Goal: Task Accomplishment & Management: Use online tool/utility

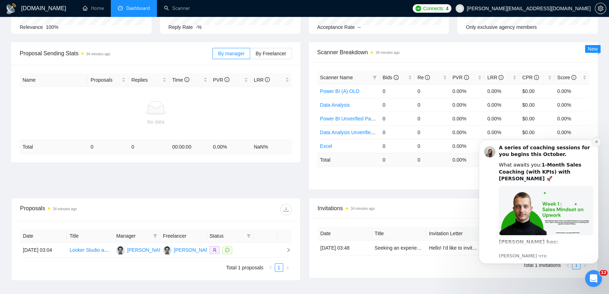
click at [596, 141] on icon "Dismiss notification" at bounding box center [595, 141] width 2 height 2
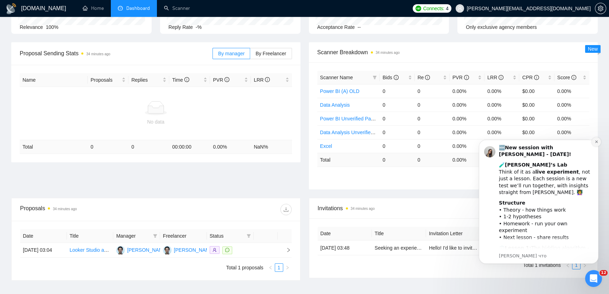
click at [594, 144] on button "Dismiss notification" at bounding box center [595, 141] width 9 height 9
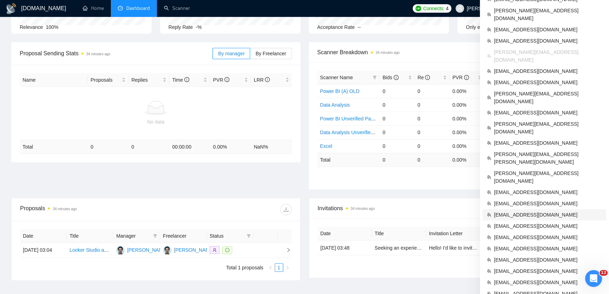
scroll to position [183, 0]
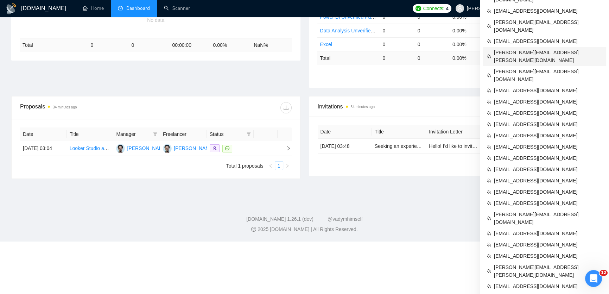
click at [508, 49] on span "[PERSON_NAME][EMAIL_ADDRESS][PERSON_NAME][DOMAIN_NAME]" at bounding box center [548, 56] width 108 height 15
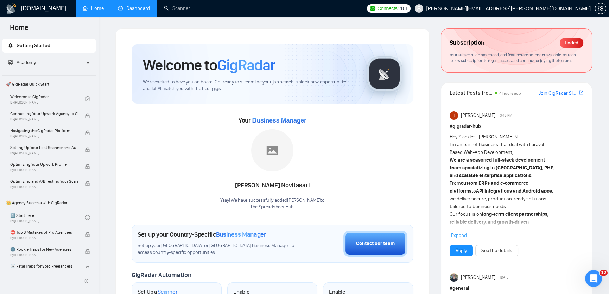
click at [132, 10] on link "Dashboard" at bounding box center [134, 8] width 32 height 6
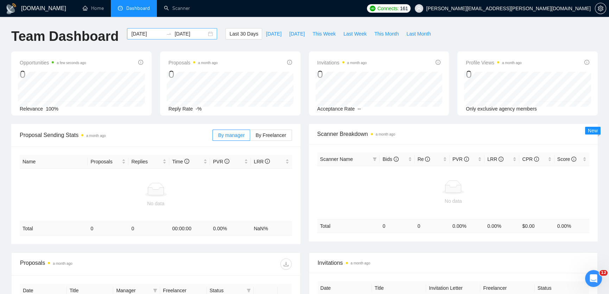
click at [203, 36] on div "[DATE] [DATE]" at bounding box center [172, 33] width 90 height 11
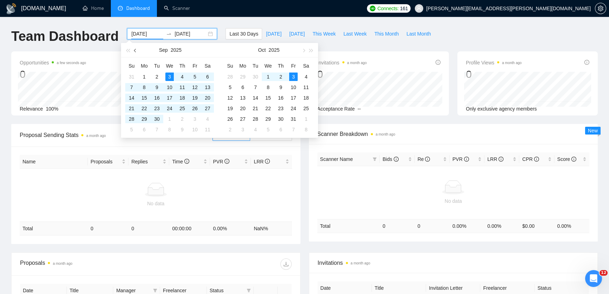
click at [135, 49] on span "button" at bounding box center [136, 51] width 4 height 4
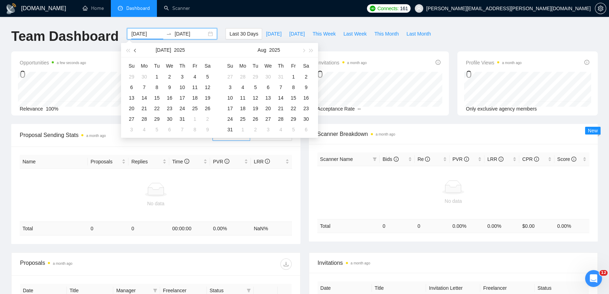
click at [135, 49] on span "button" at bounding box center [136, 51] width 4 height 4
type input "[DATE]"
click at [134, 76] on div "1" at bounding box center [131, 76] width 8 height 8
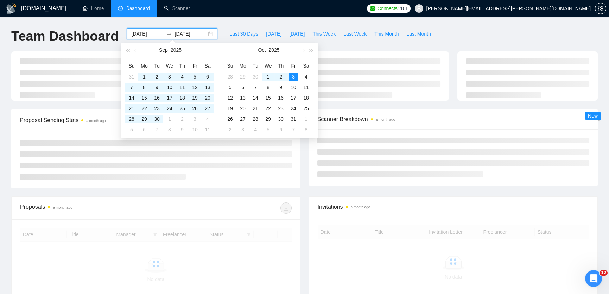
click at [101, 108] on div at bounding box center [304, 80] width 594 height 58
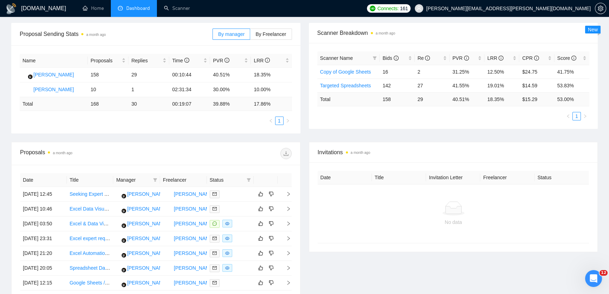
scroll to position [132, 0]
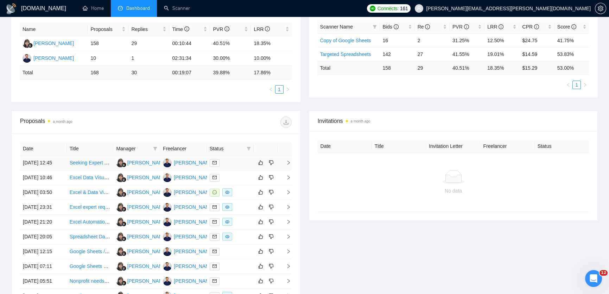
click at [0, 0] on div "[DOMAIN_NAME] Home Dashboard Scanner Connects: 161 [PERSON_NAME][EMAIL_ADDRESS]…" at bounding box center [304, 128] width 609 height 521
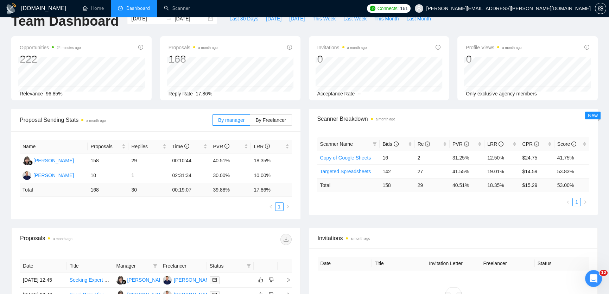
scroll to position [0, 0]
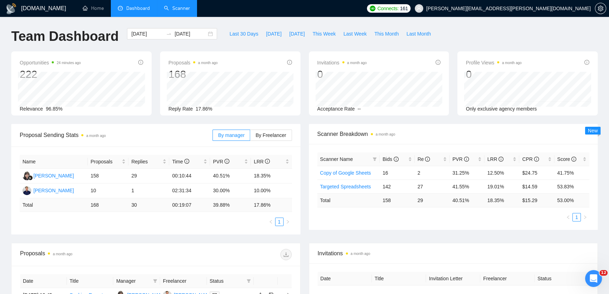
click at [176, 7] on link "Scanner" at bounding box center [177, 8] width 26 height 6
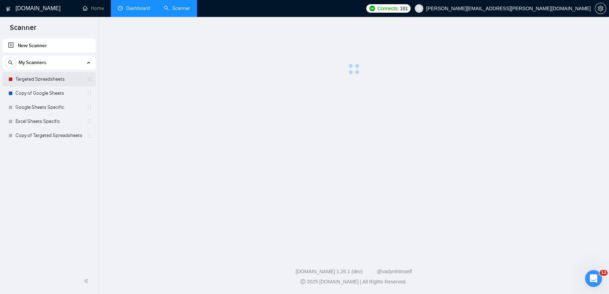
click at [36, 81] on link "Targeted Spreadsheets" at bounding box center [48, 79] width 67 height 14
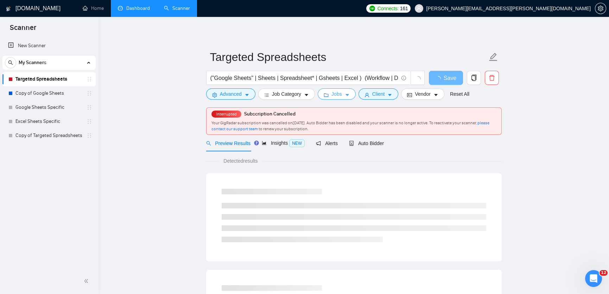
click at [338, 94] on span "Jobs" at bounding box center [336, 94] width 11 height 8
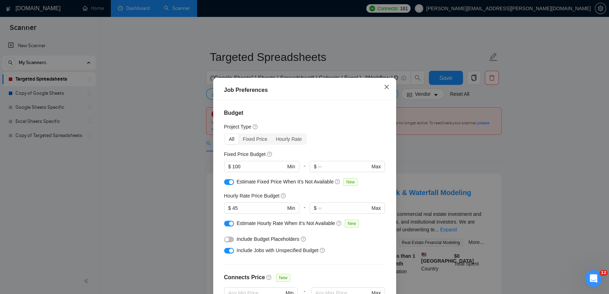
click at [388, 84] on icon "close" at bounding box center [387, 87] width 6 height 6
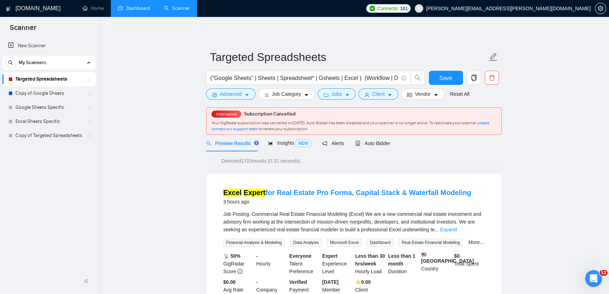
click at [139, 11] on link "Dashboard" at bounding box center [134, 8] width 32 height 6
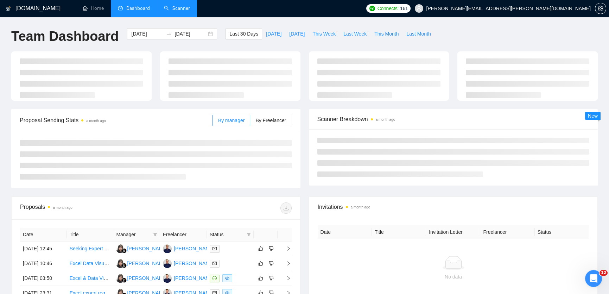
type input "[DATE]"
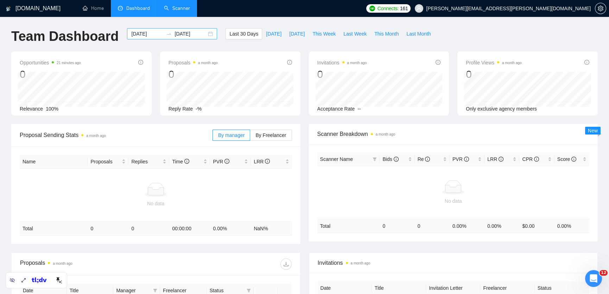
click at [206, 35] on div "[DATE] [DATE]" at bounding box center [172, 33] width 90 height 11
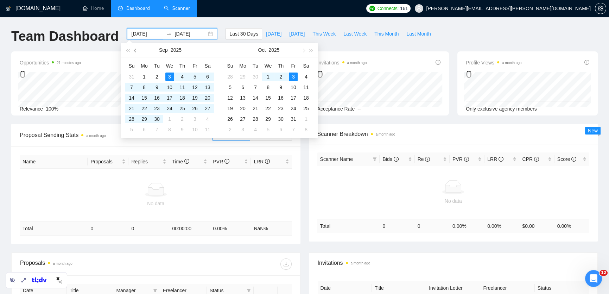
click at [136, 52] on button "button" at bounding box center [135, 50] width 8 height 14
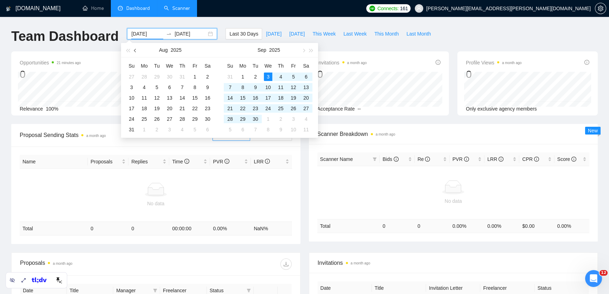
click at [133, 52] on button "button" at bounding box center [135, 50] width 8 height 14
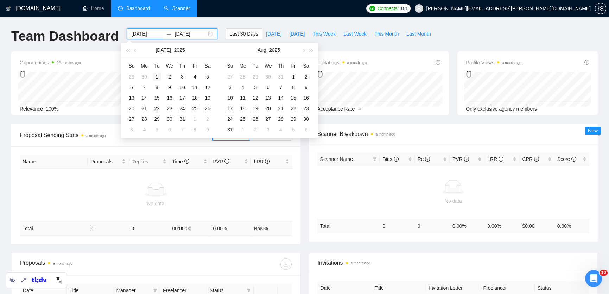
click at [156, 76] on div "1" at bounding box center [157, 76] width 8 height 8
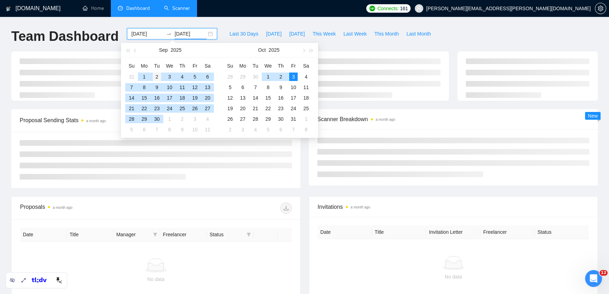
type input "[DATE]"
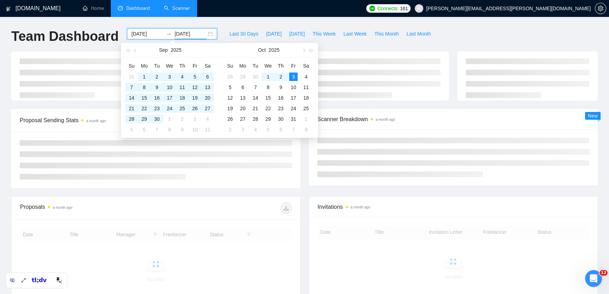
click at [371, 47] on div "Last 30 Days [DATE] [DATE] This Week Last Week This Month Last Month" at bounding box center [329, 39] width 217 height 23
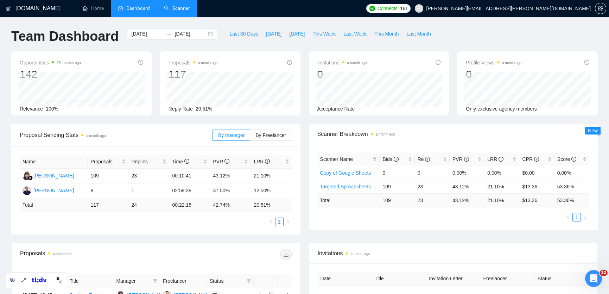
click at [172, 10] on link "Scanner" at bounding box center [177, 8] width 26 height 6
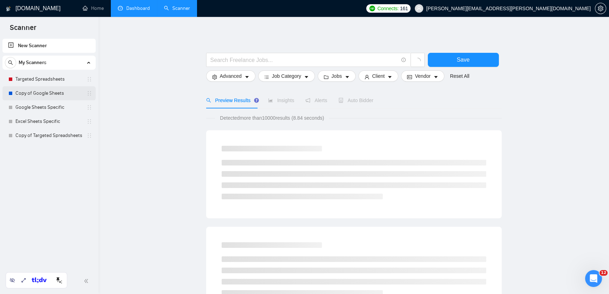
click at [59, 91] on link "Copy of Google Sheets" at bounding box center [48, 93] width 67 height 14
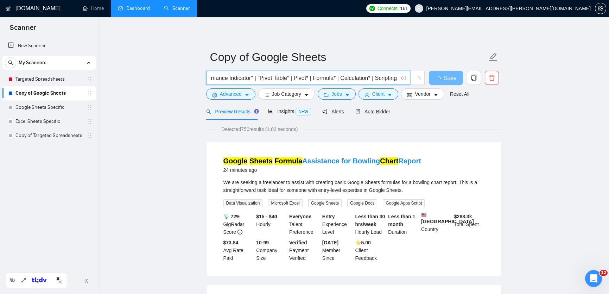
scroll to position [0, 855]
drag, startPoint x: 360, startPoint y: 78, endPoint x: 408, endPoint y: 75, distance: 48.6
click at [408, 75] on span "("Google Sheets" | Sheets | Spreadsheet* | Gsheets) (Workflow | Dashboard | Rep…" at bounding box center [308, 78] width 204 height 14
click at [338, 77] on input "("Google Sheets" | Sheets | Spreadsheet* | Gsheets) (Workflow | Dashboard | Rep…" at bounding box center [304, 77] width 188 height 9
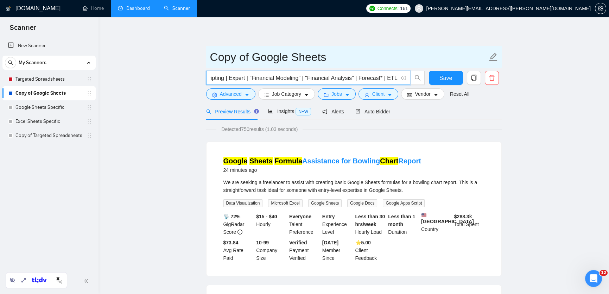
scroll to position [0, 0]
click at [326, 58] on input "Copy of Google Sheets" at bounding box center [348, 57] width 277 height 18
drag, startPoint x: 328, startPoint y: 59, endPoint x: 253, endPoint y: 60, distance: 74.5
click at [253, 60] on input "Copy of Google Sheets" at bounding box center [348, 57] width 277 height 18
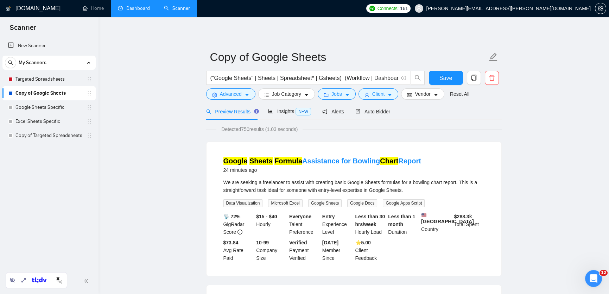
click at [435, 118] on div "Preview Results Insights NEW Alerts Auto Bidder" at bounding box center [353, 111] width 295 height 17
click at [478, 83] on button "button" at bounding box center [474, 78] width 14 height 14
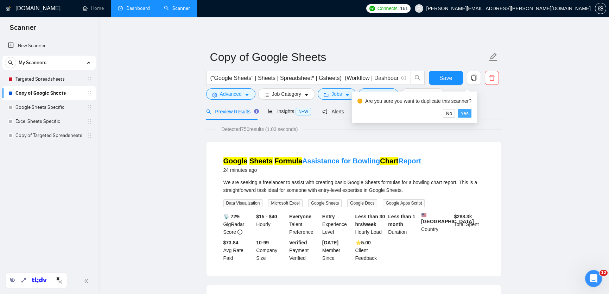
click at [468, 112] on span "Yes" at bounding box center [464, 113] width 8 height 8
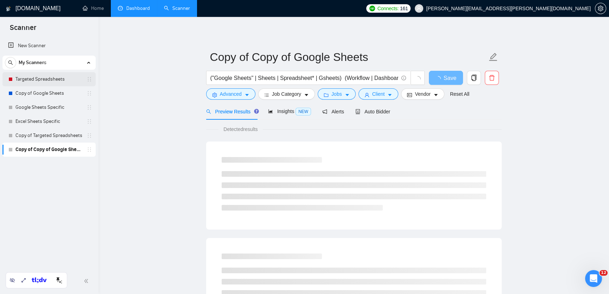
click at [56, 79] on link "Targeted Spreadsheets" at bounding box center [48, 79] width 67 height 14
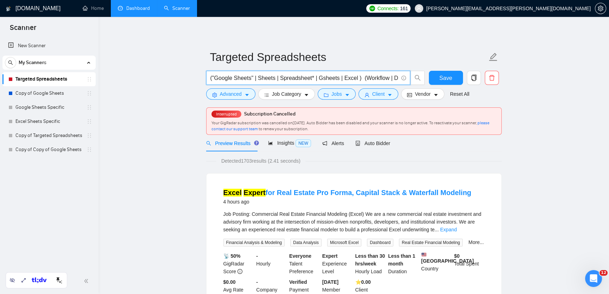
click at [359, 78] on input "("Google Sheets" | Sheets | Spreadsheet* | Gsheets | Excel ) (Workflow | Dashbo…" at bounding box center [304, 77] width 188 height 9
click at [346, 76] on input "("Google Sheets" | Sheets | Spreadsheet* | Gsheets | Excel*) ) (Workflow | Dash…" at bounding box center [304, 77] width 188 height 9
drag, startPoint x: 253, startPoint y: 77, endPoint x: 211, endPoint y: 78, distance: 42.2
click at [211, 78] on input "("Google Sheets" | Sheets | Spreadsheet* | Gsheets | (Excel*) ) (Workflow | Das…" at bounding box center [304, 77] width 188 height 9
click at [260, 79] on input "("Google Sheets" | Sheets | Spreadsheet* | Gsheets | (Excel*) ) (Workflow | Das…" at bounding box center [304, 77] width 188 height 9
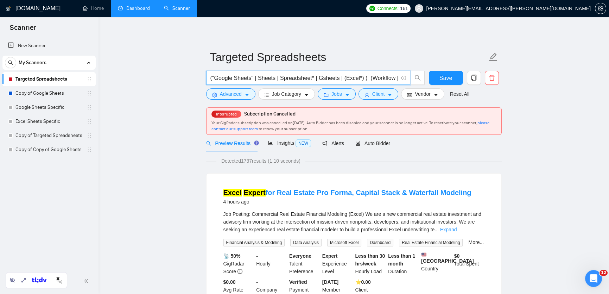
paste input ""Google Sheets""
click at [301, 77] on input "("Google Sheets" | "Google Sheets" | Sheets | Spreadsheet* | Gsheets | (Excel*)…" at bounding box center [304, 77] width 188 height 9
click at [283, 78] on input "("Google Sheets" | "Google Sheets | Sheets | Spreadsheet* | Gsheets | (Excel*) …" at bounding box center [304, 77] width 188 height 9
click at [260, 77] on input "("Google Sheets" | "Googlesheets | Sheets | Spreadsheet* | Gsheets | (Excel*) )…" at bounding box center [304, 77] width 188 height 9
drag, startPoint x: 255, startPoint y: 160, endPoint x: 251, endPoint y: 161, distance: 4.2
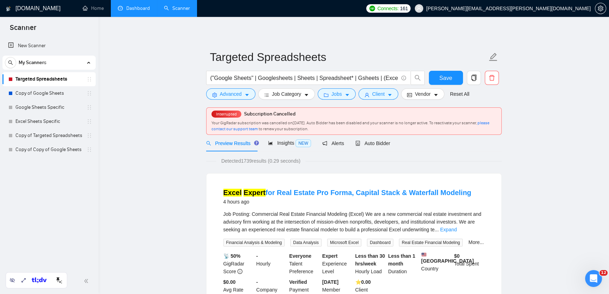
click at [251, 161] on span "Detected 1739 results (0.29 seconds)" at bounding box center [260, 161] width 89 height 8
click at [315, 78] on input "("Google Sheets" | Googlesheets | Sheets | Spreadsheet* | Gsheets | (Excel*) ) …" at bounding box center [304, 77] width 188 height 9
click at [300, 77] on input "("Google Sheets" | Googlesheets | Sheets*) | Spreadsheet* | Gsheets | (Excel*) …" at bounding box center [304, 77] width 188 height 9
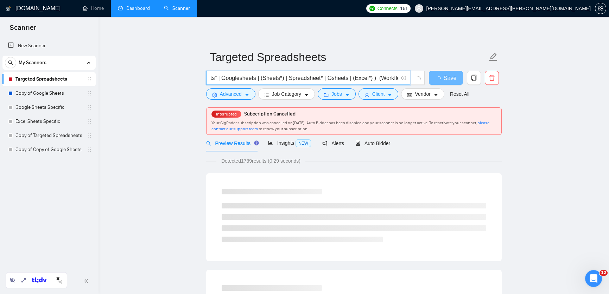
scroll to position [0, 61]
drag, startPoint x: 373, startPoint y: 81, endPoint x: 394, endPoint y: 80, distance: 21.5
click at [394, 80] on input "("Google Sheets" | Googlesheets | (Sheets*) | Spreadsheet* | Gsheets | (Excel*)…" at bounding box center [304, 77] width 188 height 9
click at [347, 78] on input "("Google Sheets" | Googlesheets | (Sheets*) | Spreadsheet* | Gsheets | (Excel*)…" at bounding box center [304, 77] width 188 height 9
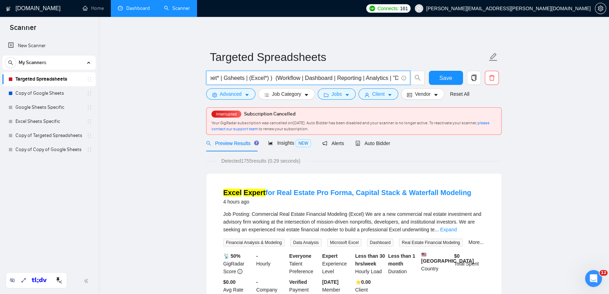
scroll to position [0, 186]
drag, startPoint x: 384, startPoint y: 78, endPoint x: 396, endPoint y: 78, distance: 12.0
click at [396, 78] on input "("Google Sheets" | Googlesheets | (Sheets*) | Spreadsheet* | Gsheets | (Excel*)…" at bounding box center [304, 77] width 188 height 9
click at [355, 78] on input "("Google Sheets" | Googlesheets | (Sheets*) | Spreadsheet* | Gsheets | (Excel*)…" at bounding box center [304, 77] width 188 height 9
click at [275, 77] on input "("Google Sheets" | Googlesheets | (Sheets*) | Spreadsheet* | Gsheets | (Excel*)…" at bounding box center [304, 77] width 188 height 9
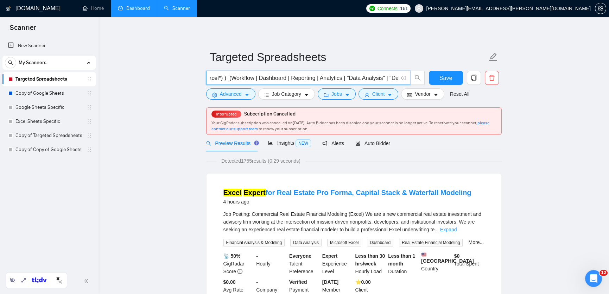
drag, startPoint x: 290, startPoint y: 79, endPoint x: 263, endPoint y: 78, distance: 27.1
click at [263, 78] on input "("Google Sheets" | Googlesheets | (Sheets*) | Spreadsheet* | Gsheets | (Excel*)…" at bounding box center [304, 77] width 188 height 9
click at [294, 77] on input "("Google Sheets" | Googlesheets | (Sheets*) | Spreadsheet* | Gsheets | (Excel*)…" at bounding box center [304, 77] width 188 height 9
paste input "Dashboard"
click at [310, 77] on input "("Google Sheets" | Googlesheets | (Sheets*) | Spreadsheet* | Gsheets | (Excel*)…" at bounding box center [304, 77] width 188 height 9
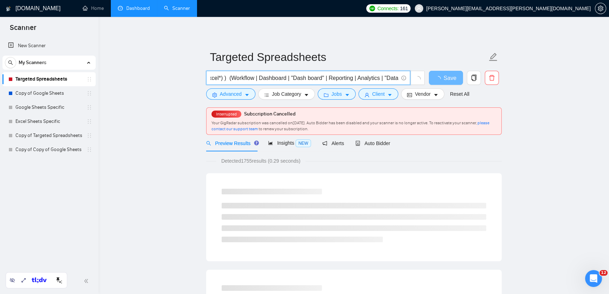
drag, startPoint x: 257, startPoint y: 79, endPoint x: 235, endPoint y: 79, distance: 22.2
click at [235, 79] on input "("Google Sheets" | Googlesheets | (Sheets*) | Spreadsheet* | Gsheets | (Excel*)…" at bounding box center [304, 77] width 188 height 9
click at [261, 80] on input "("Google Sheets" | Googlesheets | (Sheets*) | Spreadsheet* | Gsheets | (Excel*)…" at bounding box center [304, 77] width 188 height 9
paste input "Workflow"
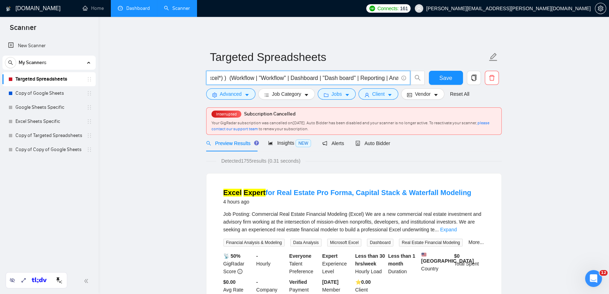
click at [276, 78] on input "("Google Sheets" | Googlesheets | (Sheets*) | Spreadsheet* | Gsheets | (Excel*)…" at bounding box center [304, 77] width 188 height 9
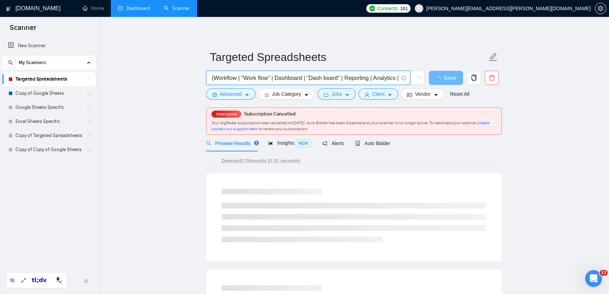
scroll to position [0, 284]
drag, startPoint x: 388, startPoint y: 78, endPoint x: 398, endPoint y: 78, distance: 9.1
click at [398, 78] on input "("Google Sheets" | Googlesheets | (Sheets*) | Spreadsheet* | Gsheets | (Excel*)…" at bounding box center [304, 77] width 188 height 9
click at [316, 75] on input "("Google Sheets" | Googlesheets | (Sheets*) | Spreadsheet* | Gsheets | (Excel*)…" at bounding box center [304, 77] width 188 height 9
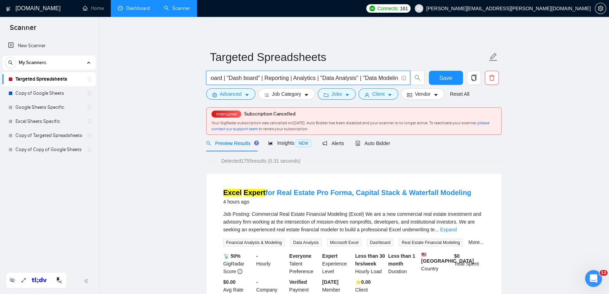
drag, startPoint x: 295, startPoint y: 77, endPoint x: 286, endPoint y: 78, distance: 8.9
click at [286, 78] on input "("Google Sheets" | Googlesheets | (Sheets*) | Spreadsheet* | Gsheets | (Excel*)…" at bounding box center [304, 77] width 188 height 9
click at [271, 77] on input "("Google Sheets" | Googlesheets | (Sheets*) | Spreadsheet* | Gsheets | (Excel*)…" at bounding box center [304, 77] width 188 height 9
drag, startPoint x: 382, startPoint y: 77, endPoint x: 395, endPoint y: 77, distance: 12.7
click at [395, 77] on input "("Google Sheets" | Googlesheets | (Sheets*) | Spreadsheet* | Gsheets | (Excel*)…" at bounding box center [304, 77] width 188 height 9
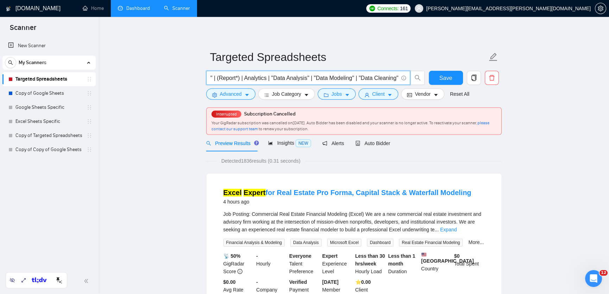
scroll to position [0, 352]
click at [371, 74] on input "("Google Sheets" | Googlesheets | (Sheets*) | Spreadsheet* | Gsheets | (Excel*)…" at bounding box center [304, 77] width 188 height 9
drag, startPoint x: 379, startPoint y: 76, endPoint x: 394, endPoint y: 77, distance: 14.8
click at [394, 77] on input "("Google Sheets" | Googlesheets | (Sheets*) | Spreadsheet* | Gsheets | (Excel*)…" at bounding box center [304, 77] width 188 height 9
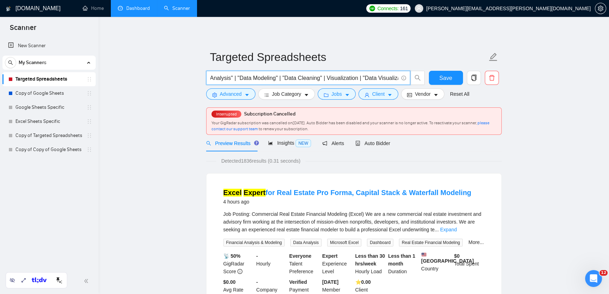
click at [369, 78] on input "("Google Sheets" | Googlesheets | (Sheets*) | Spreadsheet* | Gsheets | (Excel*)…" at bounding box center [304, 77] width 188 height 9
drag, startPoint x: 379, startPoint y: 78, endPoint x: 400, endPoint y: 79, distance: 21.1
click at [400, 79] on span "("Google Sheets" | Googlesheets | (Sheets*) | Spreadsheet* | Gsheets | (Excel*)…" at bounding box center [308, 78] width 204 height 14
click at [371, 78] on input "("Google Sheets" | Googlesheets | (Sheets*) | Spreadsheet* | Gsheets | (Excel*)…" at bounding box center [304, 77] width 188 height 9
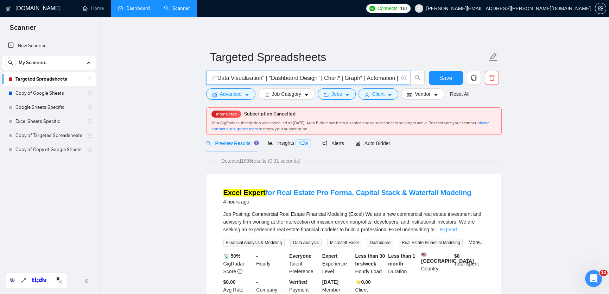
scroll to position [0, 615]
drag, startPoint x: 383, startPoint y: 78, endPoint x: 397, endPoint y: 80, distance: 13.8
click at [397, 80] on input "("Google Sheets" | Googlesheets | (Sheets*) | Spreadsheet* | Gsheets | (Excel*)…" at bounding box center [304, 77] width 188 height 9
click at [352, 82] on input "("Google Sheets" | Googlesheets | (Sheets*) | Spreadsheet* | Gsheets | (Excel*)…" at bounding box center [304, 77] width 188 height 9
click at [279, 77] on input "("Google Sheets" | Googlesheets | (Sheets*) | Spreadsheet* | Gsheets | (Excel*)…" at bounding box center [304, 77] width 188 height 9
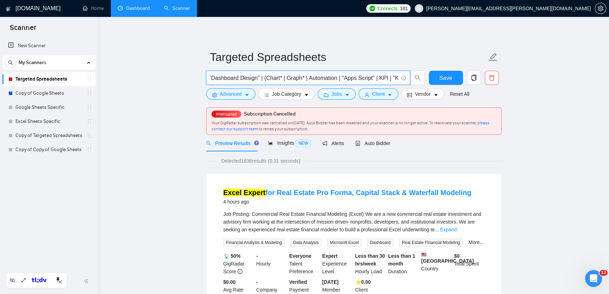
click at [295, 76] on input "("Google Sheets" | Googlesheets | (Sheets*) | Spreadsheet* | Gsheets | (Excel*)…" at bounding box center [304, 77] width 188 height 9
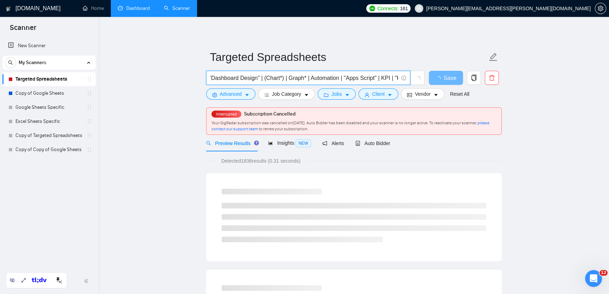
click at [303, 77] on input "("Google Sheets" | Googlesheets | (Sheets*) | Spreadsheet* | Gsheets | (Excel*)…" at bounding box center [304, 77] width 188 height 9
click at [323, 76] on input "("Google Sheets" | Googlesheets | (Sheets*) | Spreadsheet* | Gsheets | (Excel*)…" at bounding box center [304, 77] width 188 height 9
click at [356, 78] on input "("Google Sheets" | Googlesheets | (Sheets*) | Spreadsheet* | Gsheets | (Excel*)…" at bounding box center [304, 77] width 188 height 9
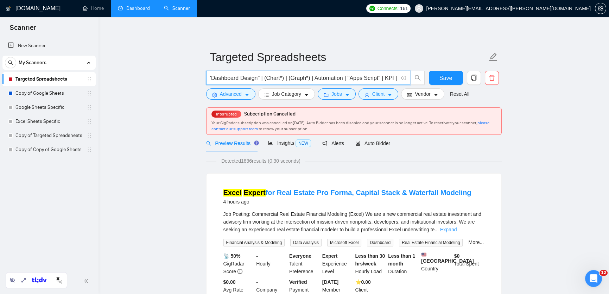
drag, startPoint x: 359, startPoint y: 78, endPoint x: 351, endPoint y: 79, distance: 7.4
click at [351, 79] on input "("Google Sheets" | Googlesheets | (Sheets*) | Spreadsheet* | Gsheets | (Excel*)…" at bounding box center [304, 77] width 188 height 9
click at [330, 78] on input "("Google Sheets" | Googlesheets | (Sheets*) | Spreadsheet* | Gsheets | (Excel*)…" at bounding box center [304, 77] width 188 height 9
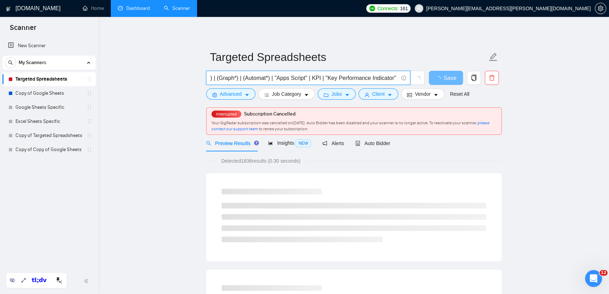
drag, startPoint x: 382, startPoint y: 79, endPoint x: 398, endPoint y: 79, distance: 16.2
click at [398, 79] on span "("Google Sheets" | Googlesheets | (Sheets*) | Spreadsheet* | Gsheets | (Excel*)…" at bounding box center [308, 78] width 204 height 14
click at [377, 74] on input "("Google Sheets" | Googlesheets | (Sheets*) | Spreadsheet* | Gsheets | (Excel*)…" at bounding box center [304, 77] width 188 height 9
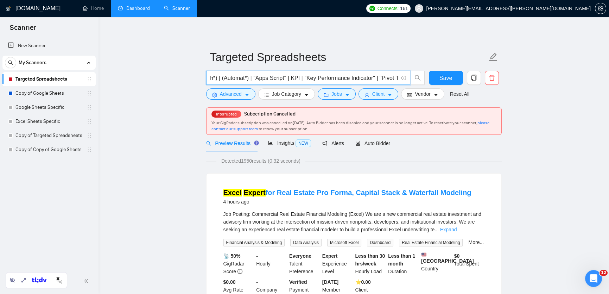
click at [316, 77] on input "("Google Sheets" | Googlesheets | (Sheets*) | Spreadsheet* | Gsheets | (Excel*)…" at bounding box center [304, 77] width 188 height 9
click at [307, 79] on input "("Google Sheets" | Googlesheets | (Sheets*) | Spreadsheet* | Gsheets | (Excel*)…" at bounding box center [304, 77] width 188 height 9
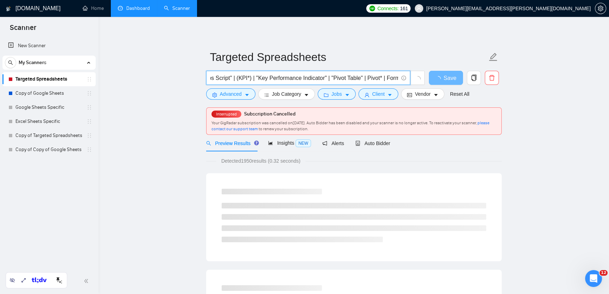
drag, startPoint x: 385, startPoint y: 75, endPoint x: 398, endPoint y: 75, distance: 13.7
click at [398, 75] on span "("Google Sheets" | Googlesheets | (Sheets*) | Spreadsheet* | Gsheets | (Excel*)…" at bounding box center [308, 78] width 204 height 14
click at [369, 77] on input "("Google Sheets" | Googlesheets | (Sheets*) | Spreadsheet* | Gsheets | (Excel*)…" at bounding box center [304, 77] width 188 height 9
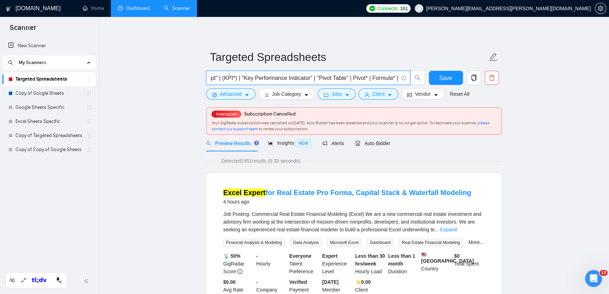
drag, startPoint x: 373, startPoint y: 78, endPoint x: 390, endPoint y: 78, distance: 17.6
click at [390, 78] on input "("Google Sheets" | Googlesheets | (Sheets*) | Spreadsheet* | Gsheets | (Excel*)…" at bounding box center [304, 77] width 188 height 9
click at [391, 78] on input "("Google Sheets" | Googlesheets | (Sheets*) | Spreadsheet* | Gsheets | (Excel*)…" at bounding box center [304, 77] width 188 height 9
drag, startPoint x: 382, startPoint y: 78, endPoint x: 405, endPoint y: 77, distance: 23.2
click at [405, 77] on span "("Google Sheets" | Googlesheets | (Sheets*) | Spreadsheet* | Gsheets | (Excel*)…" at bounding box center [308, 78] width 204 height 14
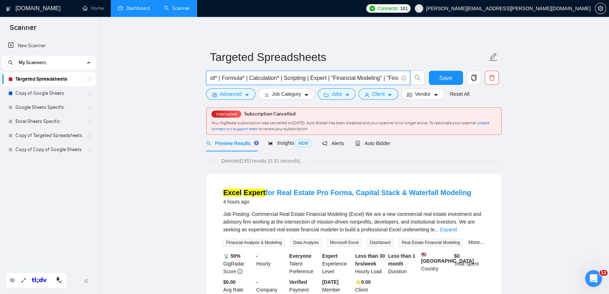
scroll to position [0, 969]
click at [288, 76] on input "("Google Sheets" | Googlesheets | (Sheets*) | Spreadsheet* | Gsheets | (Excel*)…" at bounding box center [304, 77] width 188 height 9
click at [284, 78] on input "("Google Sheets" | Googlesheets | (Sheets*) | Spreadsheet* | Gsheets | (Excel*)…" at bounding box center [304, 77] width 188 height 9
click at [263, 76] on input "("Google Sheets" | Googlesheets | (Sheets*) | Spreadsheet* | Gsheets | (Excel*)…" at bounding box center [304, 77] width 188 height 9
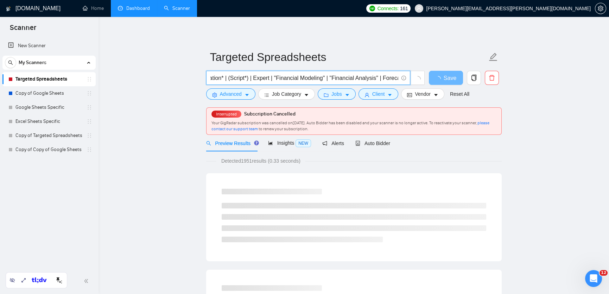
scroll to position [0, 1076]
drag, startPoint x: 387, startPoint y: 77, endPoint x: 399, endPoint y: 77, distance: 12.3
click at [399, 77] on span "("Google Sheets" | Googlesheets | (Sheets*) | Spreadsheet* | Gsheets | (Excel*)…" at bounding box center [308, 78] width 204 height 14
click at [339, 77] on input "("Google Sheets" | Googlesheets | (Sheets*) | Spreadsheet* | Gsheets | (Excel*)…" at bounding box center [304, 77] width 188 height 9
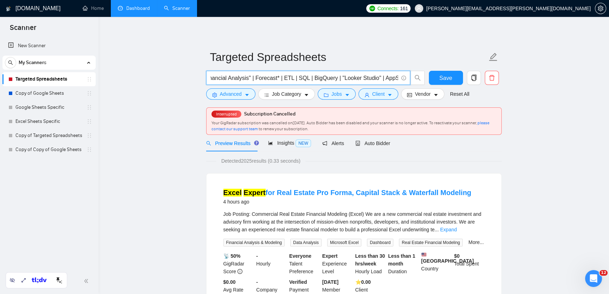
scroll to position [0, 1144]
drag, startPoint x: 376, startPoint y: 76, endPoint x: 396, endPoint y: 78, distance: 20.1
click at [396, 78] on input "("Google Sheets" | Googlesheets | (Sheets*) | Spreadsheet* | Gsheets | (Excel*)…" at bounding box center [304, 77] width 188 height 9
click at [369, 78] on input "("Google Sheets" | Googlesheets | (Sheets*) | Spreadsheet* | Gsheets | (Excel*)…" at bounding box center [304, 77] width 188 height 9
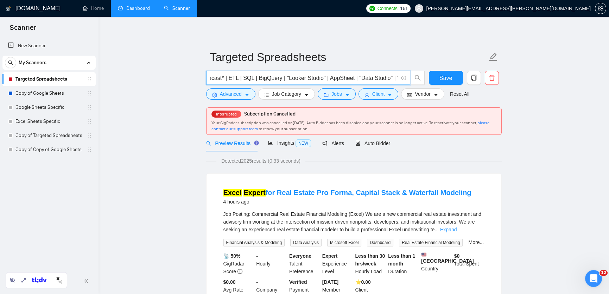
drag, startPoint x: 366, startPoint y: 78, endPoint x: 389, endPoint y: 77, distance: 23.6
click at [389, 77] on input "("Google Sheets" | Googlesheets | (Sheets*) | Spreadsheet* | Gsheets | (Excel*)…" at bounding box center [304, 77] width 188 height 9
click at [381, 73] on input "("Google Sheets" | Googlesheets | (Sheets*) | Spreadsheet* | Gsheets | (Excel*)…" at bounding box center [304, 77] width 188 height 9
drag, startPoint x: 385, startPoint y: 77, endPoint x: 396, endPoint y: 78, distance: 11.0
click at [396, 78] on input "("Google Sheets" | Googlesheets | (Sheets*) | Spreadsheet* | Gsheets | (Excel*)…" at bounding box center [304, 77] width 188 height 9
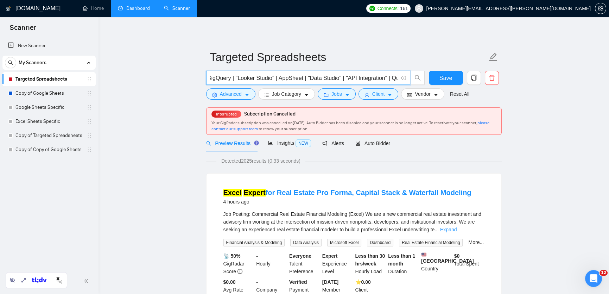
scroll to position [0, 1225]
type input "("Google Sheets" | Googlesheets | (Sheets*) | Spreadsheet* | Gsheets | (Excel*)…"
drag, startPoint x: 257, startPoint y: 160, endPoint x: 242, endPoint y: 161, distance: 15.1
click at [242, 161] on span "Detected 2025 results (0.33 seconds)" at bounding box center [260, 161] width 89 height 8
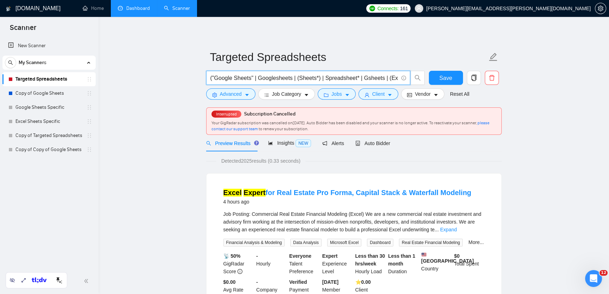
click at [378, 79] on input "("Google Sheets" | Googlesheets | (Sheets*) | Spreadsheet* | Gsheets | (Excel*)…" at bounding box center [304, 77] width 188 height 9
drag, startPoint x: 384, startPoint y: 78, endPoint x: 395, endPoint y: 80, distance: 11.7
click at [395, 80] on input "("Google Sheets" | Googlesheets | (Sheets*) | Spreadsheet* | Gsheets | (Excel*)…" at bounding box center [304, 77] width 188 height 9
click at [357, 77] on input "("Google Sheets" | Googlesheets | (Sheets*) | Spreadsheet* | Gsheets | (Excel*)…" at bounding box center [304, 77] width 188 height 9
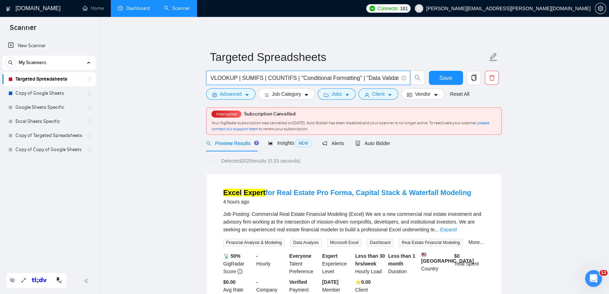
scroll to position [0, 1459]
drag, startPoint x: 378, startPoint y: 77, endPoint x: 402, endPoint y: 81, distance: 24.2
click at [402, 81] on span "("Google Sheets" | Googlesheets | (Sheets*) | Spreadsheet* | Gsheets | (Excel*)…" at bounding box center [308, 78] width 204 height 14
click at [366, 76] on input "("Google Sheets" | Googlesheets | (Sheets*) | Spreadsheet* | Gsheets | (Excel*)…" at bounding box center [304, 77] width 188 height 9
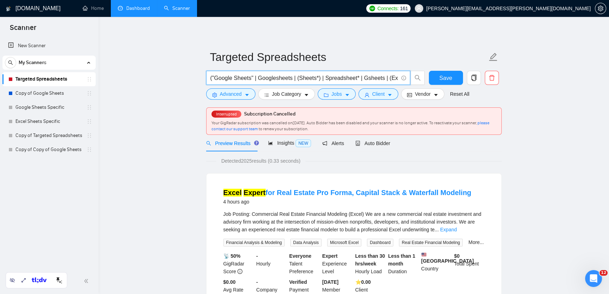
click at [366, 76] on input "("Google Sheets" | Googlesheets | (Sheets*) | Spreadsheet* | Gsheets | (Excel*)…" at bounding box center [304, 77] width 188 height 9
click at [447, 76] on span "Save" at bounding box center [445, 77] width 13 height 9
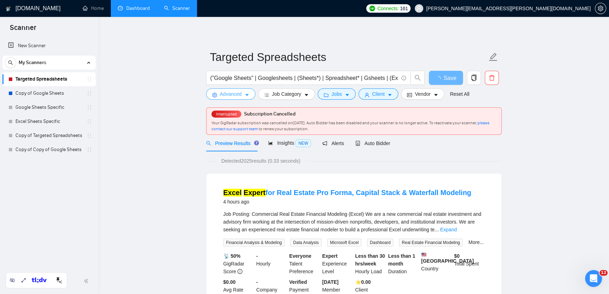
click at [230, 97] on span "Advanced" at bounding box center [231, 94] width 22 height 8
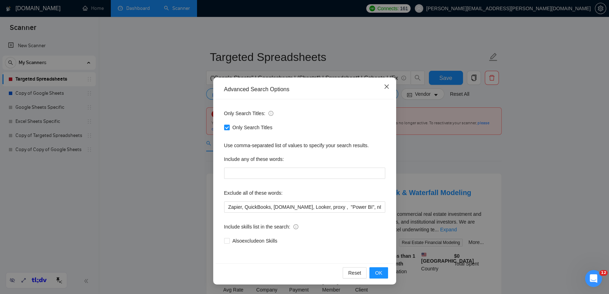
click at [388, 87] on icon "close" at bounding box center [387, 87] width 6 height 6
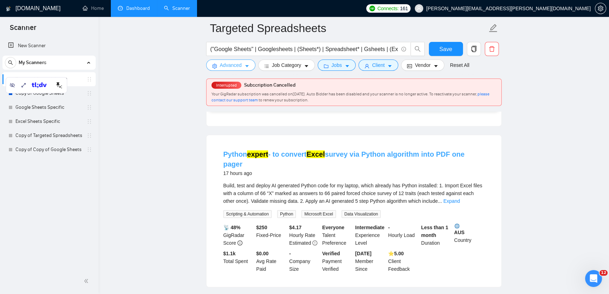
scroll to position [197, 0]
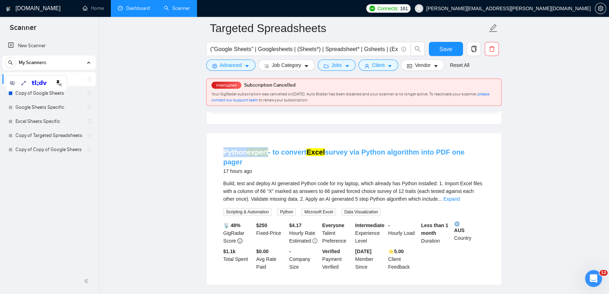
drag, startPoint x: 218, startPoint y: 163, endPoint x: 269, endPoint y: 160, distance: 51.1
click at [269, 160] on li "Python expert - to convert Excel survey via Python algorithm into PDF one pager…" at bounding box center [354, 208] width 278 height 135
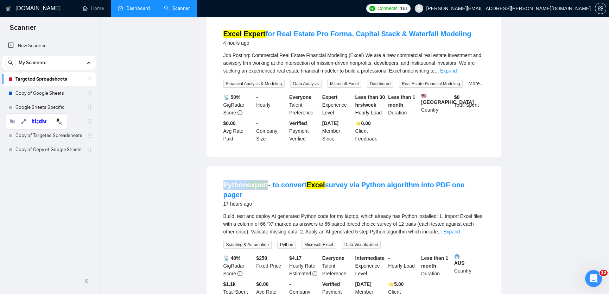
scroll to position [0, 0]
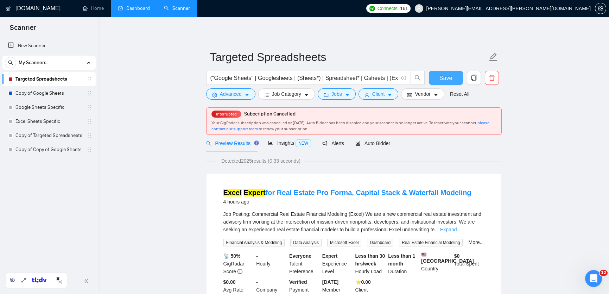
click at [449, 77] on span "Save" at bounding box center [445, 77] width 13 height 9
click at [342, 96] on span "Jobs" at bounding box center [336, 94] width 11 height 8
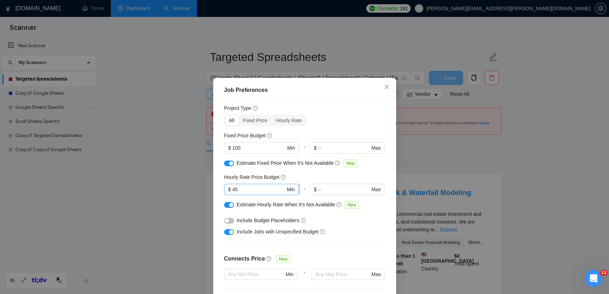
scroll to position [19, 0]
click at [268, 147] on input "100" at bounding box center [258, 147] width 53 height 8
click at [258, 192] on input "45" at bounding box center [258, 189] width 53 height 8
click at [249, 148] on input "100" at bounding box center [258, 147] width 53 height 8
click at [390, 86] on span "Close" at bounding box center [386, 87] width 19 height 19
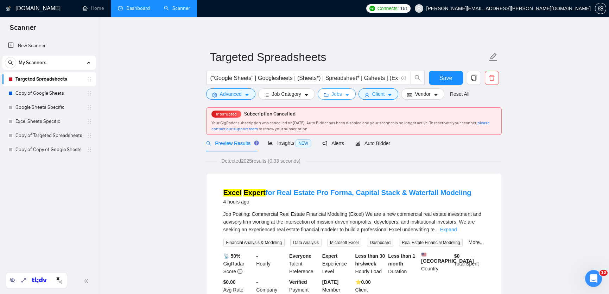
click at [337, 96] on span "Jobs" at bounding box center [336, 94] width 11 height 8
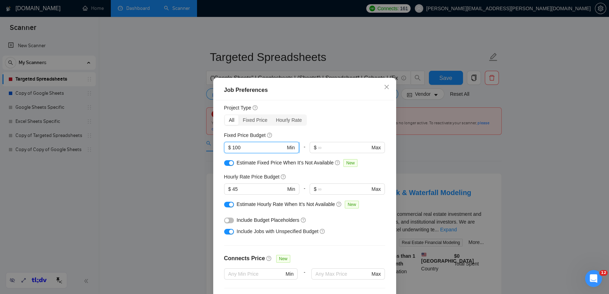
drag, startPoint x: 245, startPoint y: 147, endPoint x: 231, endPoint y: 147, distance: 14.1
click at [231, 147] on span "$ 100 Min" at bounding box center [261, 147] width 75 height 11
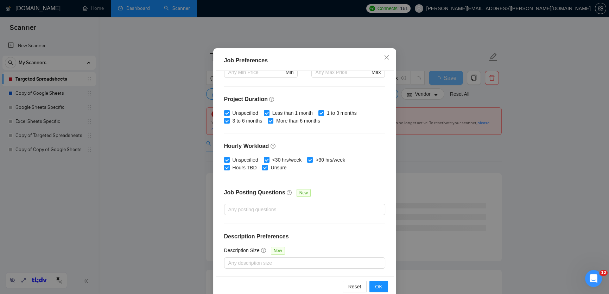
scroll to position [43, 0]
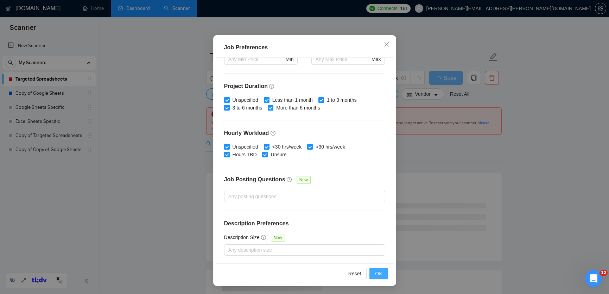
type input "50"
click at [384, 270] on button "OK" at bounding box center [378, 273] width 18 height 11
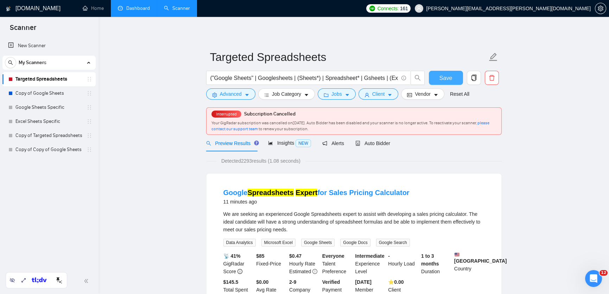
click at [441, 78] on span "Save" at bounding box center [445, 77] width 13 height 9
click at [472, 79] on icon "copy" at bounding box center [473, 78] width 5 height 6
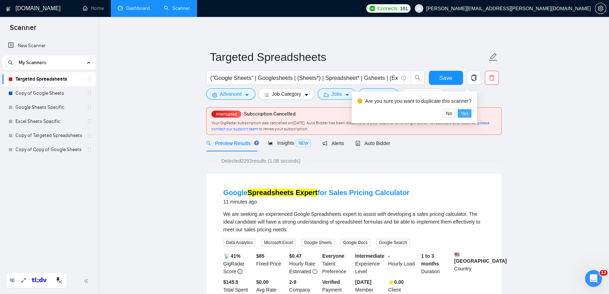
click at [468, 114] on span "Yes" at bounding box center [464, 113] width 8 height 8
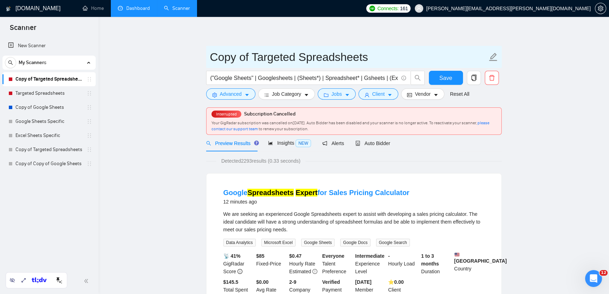
drag, startPoint x: 247, startPoint y: 59, endPoint x: 207, endPoint y: 56, distance: 40.6
click at [207, 56] on span "Copy of Targeted Spreadsheets" at bounding box center [353, 57] width 295 height 22
type input "ASAP Targeted Spreadsheets"
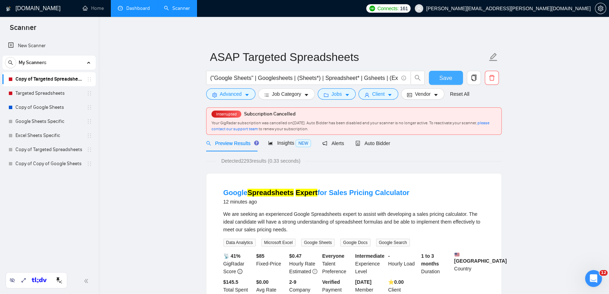
click at [442, 76] on span "Save" at bounding box center [445, 77] width 13 height 9
click at [453, 77] on button "Save" at bounding box center [446, 78] width 34 height 14
click at [234, 96] on span "Advanced" at bounding box center [231, 94] width 22 height 8
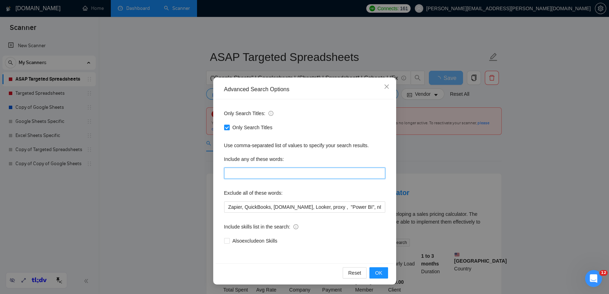
click at [272, 171] on input "text" at bounding box center [304, 172] width 161 height 11
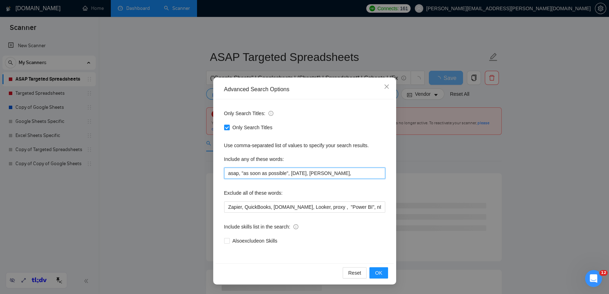
click at [316, 173] on input "asap, "as soon as possible", [DATE], [PERSON_NAME]," at bounding box center [304, 172] width 161 height 11
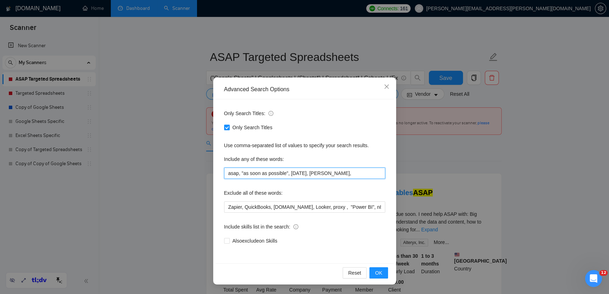
click at [346, 176] on input "asap, "as soon as possible", [DATE], [PERSON_NAME]," at bounding box center [304, 172] width 161 height 11
click at [375, 271] on span "OK" at bounding box center [378, 273] width 7 height 8
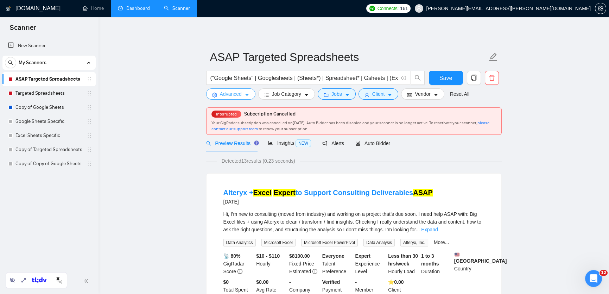
click at [236, 95] on span "Advanced" at bounding box center [231, 94] width 22 height 8
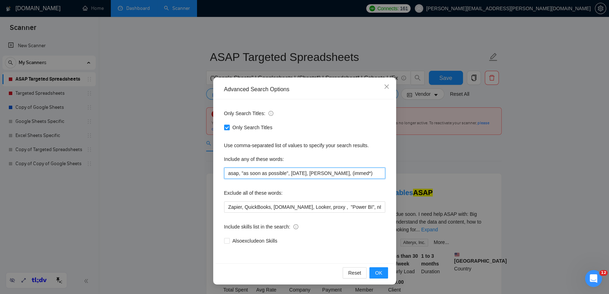
click at [361, 173] on input "asap, "as soon as possible", [DATE], [PERSON_NAME], (immed*)" at bounding box center [304, 172] width 161 height 11
click at [238, 170] on input "asap, "as soon as possible", [DATE], [PERSON_NAME], (immed*)" at bounding box center [304, 172] width 161 height 11
click at [365, 175] on input "asap, "as soon as possible", [DATE], [PERSON_NAME], (immed*)" at bounding box center [304, 172] width 161 height 11
click at [357, 173] on input "asap, "as soon as possible", [DATE], [PERSON_NAME], (immed*), urgent*)" at bounding box center [304, 172] width 161 height 11
type input "asap, "as soon as possible", [DATE], [PERSON_NAME], (immed*), (urgent*)"
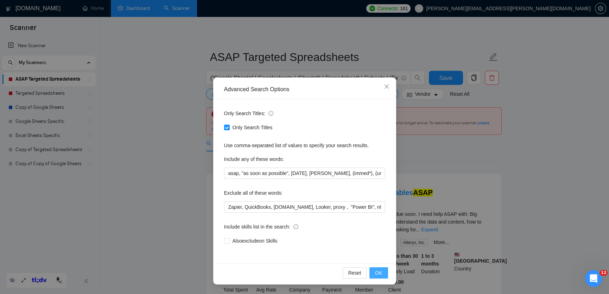
click at [379, 273] on span "OK" at bounding box center [378, 273] width 7 height 8
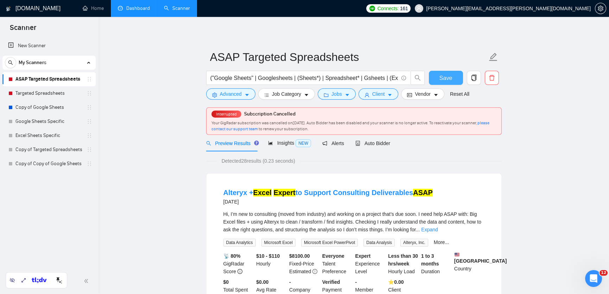
click at [439, 79] on span "Save" at bounding box center [445, 77] width 13 height 9
click at [381, 143] on span "Auto Bidder" at bounding box center [372, 143] width 35 height 6
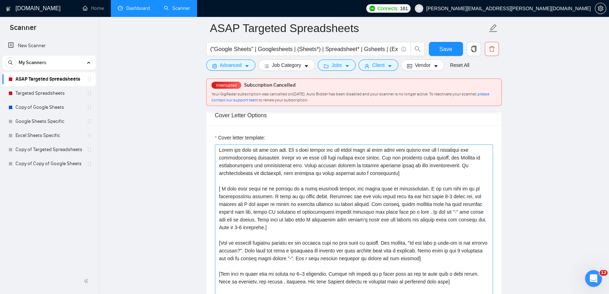
scroll to position [739, 0]
click at [217, 151] on textarea "Cover letter template:" at bounding box center [354, 223] width 278 height 158
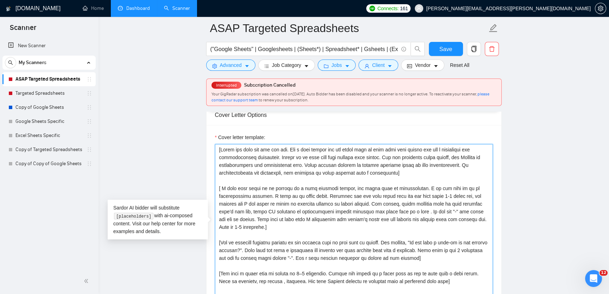
click at [288, 178] on textarea "Cover letter template:" at bounding box center [354, 223] width 278 height 158
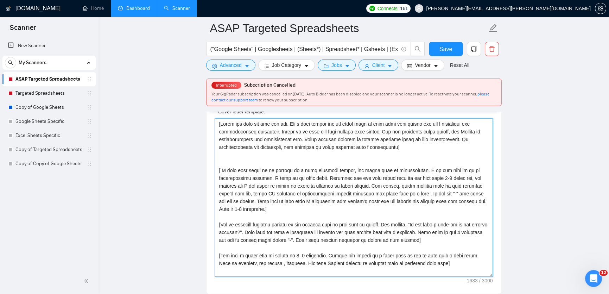
scroll to position [766, 0]
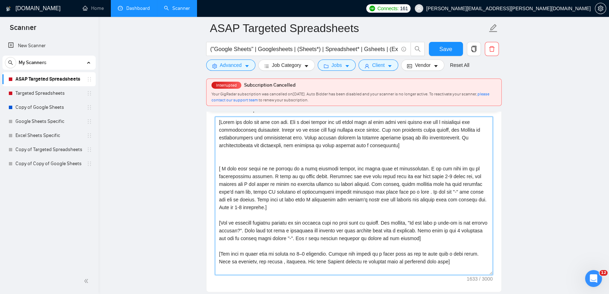
drag, startPoint x: 321, startPoint y: 209, endPoint x: 216, endPoint y: 168, distance: 112.9
click at [216, 168] on textarea "Cover letter template:" at bounding box center [354, 195] width 278 height 158
click at [352, 177] on textarea "Cover letter template:" at bounding box center [354, 195] width 278 height 158
click at [241, 163] on textarea "Cover letter template:" at bounding box center [354, 195] width 278 height 158
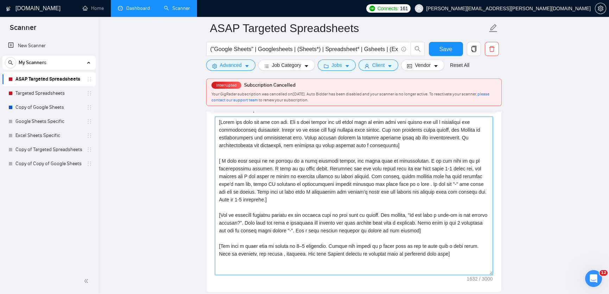
drag, startPoint x: 415, startPoint y: 148, endPoint x: 202, endPoint y: 105, distance: 217.5
click at [202, 105] on main "ASAP Targeted Spreadsheets ("Google Sheets" | Googlesheets | (Sheets*) | Spread…" at bounding box center [354, 141] width 488 height 1758
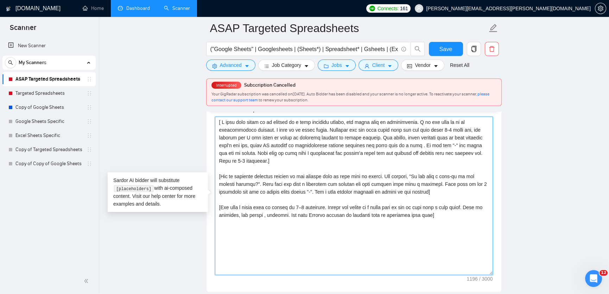
paste textarea "I am IMMEDIATELY AVAILABLE to create [delivered result from job post and add a …"
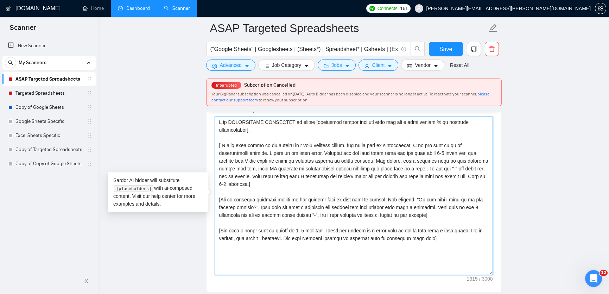
click at [218, 126] on textarea "Cover letter template:" at bounding box center [354, 195] width 278 height 158
click at [226, 122] on textarea "Cover letter template:" at bounding box center [354, 195] width 278 height 158
paste textarea "[Write a personal greeting using the client's name or company name (if provided…"
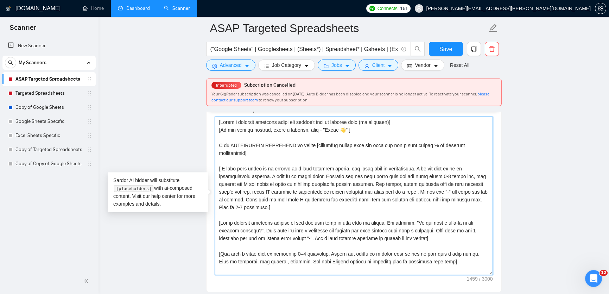
click at [345, 133] on textarea "Cover letter template:" at bounding box center [354, 195] width 278 height 158
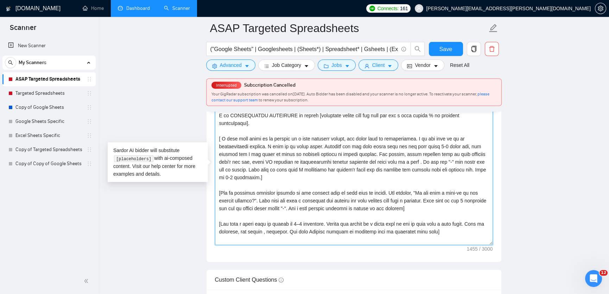
scroll to position [797, 0]
drag, startPoint x: 440, startPoint y: 231, endPoint x: 210, endPoint y: 221, distance: 231.2
click at [210, 221] on div "Cover letter template:" at bounding box center [353, 163] width 295 height 194
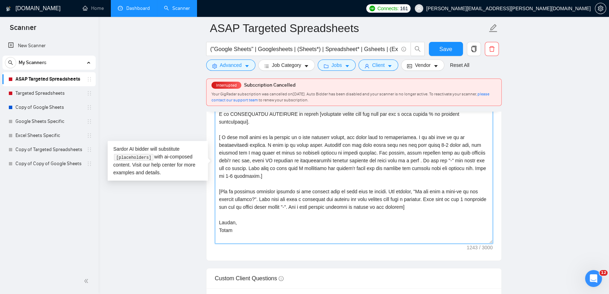
click at [457, 202] on textarea "Cover letter template:" at bounding box center [354, 164] width 278 height 158
click at [233, 207] on textarea "Cover letter template:" at bounding box center [354, 164] width 278 height 158
click at [281, 208] on textarea "Cover letter template:" at bounding box center [354, 164] width 278 height 158
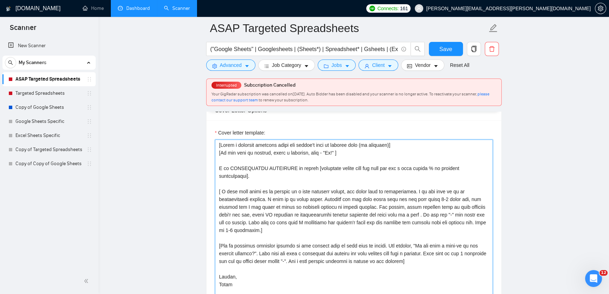
scroll to position [746, 0]
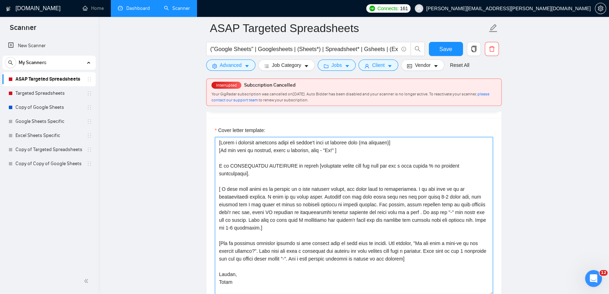
drag, startPoint x: 316, startPoint y: 230, endPoint x: 211, endPoint y: 191, distance: 111.2
click at [211, 191] on div "Cover letter template:" at bounding box center [353, 215] width 295 height 194
type textarea "[Write a personal greeting using the client's name or company name (if provided…"
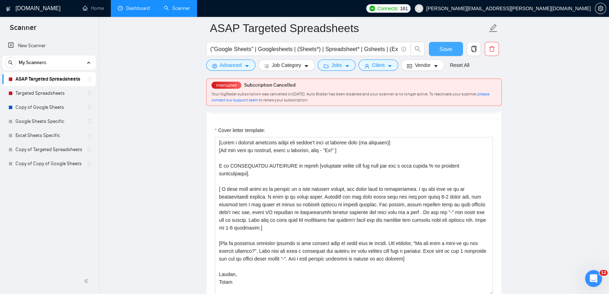
click at [452, 46] on button "Save" at bounding box center [446, 49] width 34 height 14
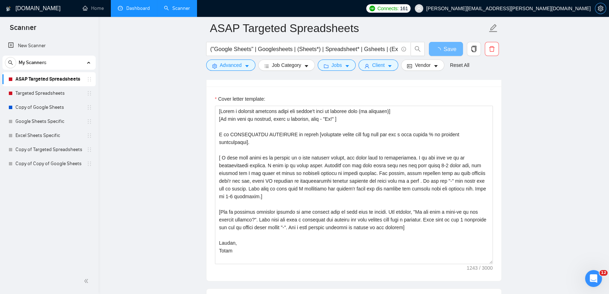
click at [602, 9] on icon "setting" at bounding box center [599, 9] width 5 height 6
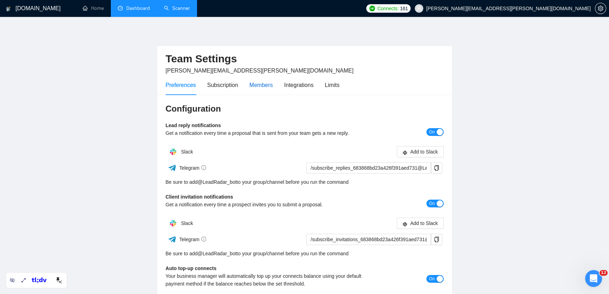
click at [265, 82] on div "Members" at bounding box center [261, 85] width 24 height 9
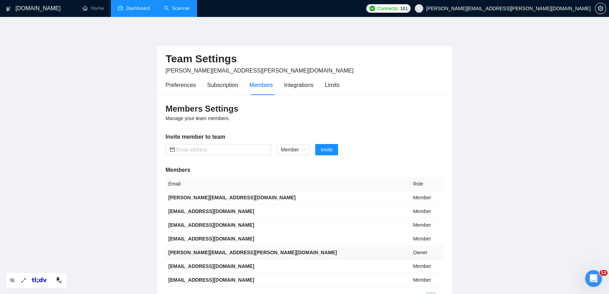
scroll to position [22, 0]
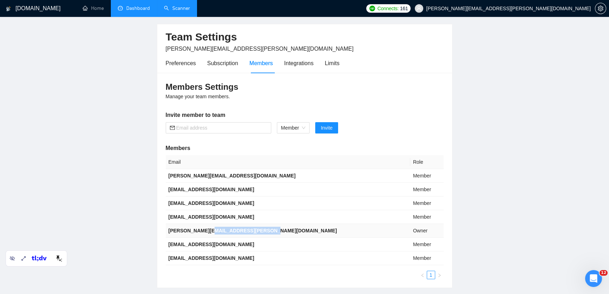
drag, startPoint x: 276, startPoint y: 229, endPoint x: 209, endPoint y: 231, distance: 67.2
click at [209, 231] on td "[PERSON_NAME][EMAIL_ADDRESS][PERSON_NAME][DOMAIN_NAME]" at bounding box center [288, 231] width 244 height 14
copy b "[DOMAIN_NAME]"
click at [186, 9] on link "Scanner" at bounding box center [177, 8] width 26 height 6
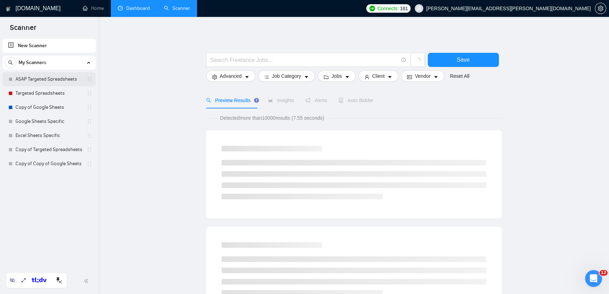
click at [36, 83] on link "ASAP Targeted Spreadsheets" at bounding box center [48, 79] width 67 height 14
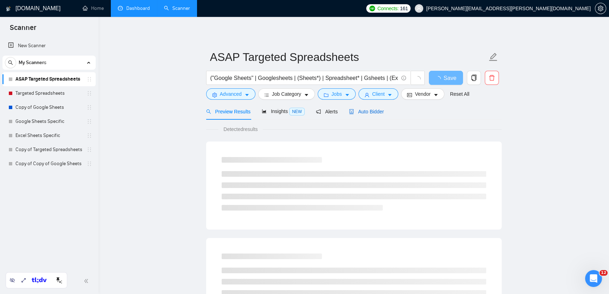
click at [370, 114] on span "Auto Bidder" at bounding box center [366, 112] width 35 height 6
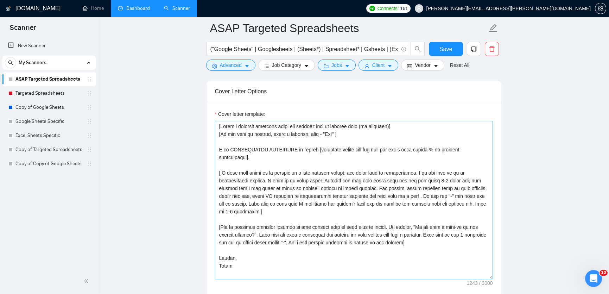
scroll to position [733, 0]
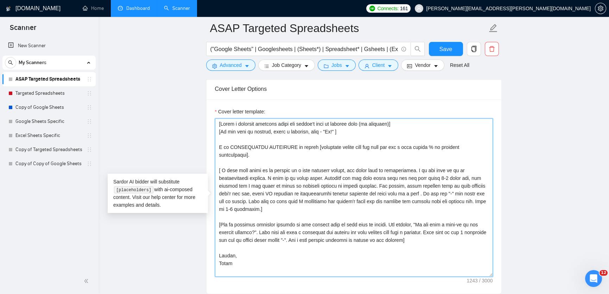
drag, startPoint x: 315, startPoint y: 208, endPoint x: 213, endPoint y: 171, distance: 108.7
click at [213, 171] on div "Cover letter template:" at bounding box center [353, 196] width 295 height 194
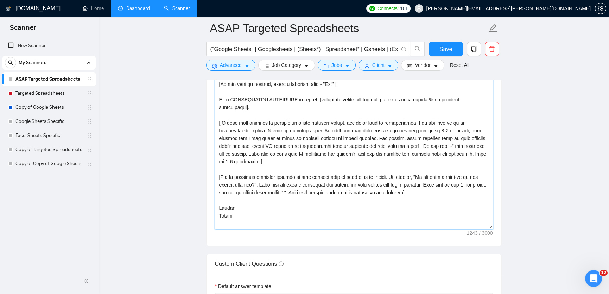
scroll to position [779, 0]
drag, startPoint x: 260, startPoint y: 109, endPoint x: 213, endPoint y: 104, distance: 46.9
click at [213, 104] on div "Cover letter template:" at bounding box center [353, 150] width 295 height 194
click at [291, 116] on textarea "Cover letter template:" at bounding box center [354, 151] width 278 height 158
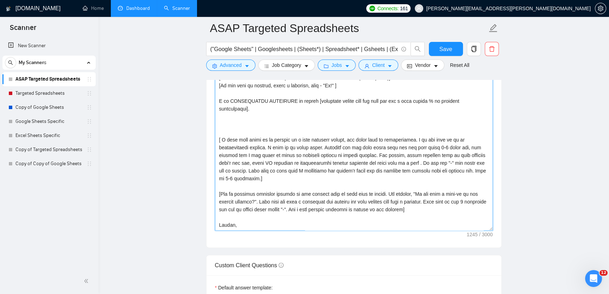
scroll to position [7, 0]
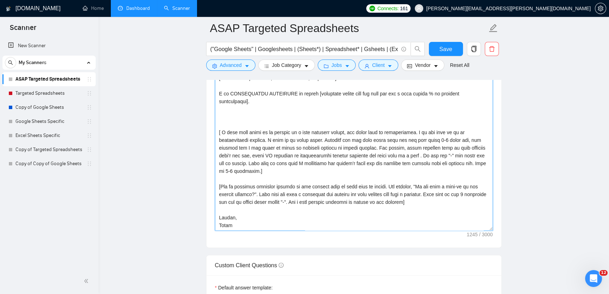
click at [237, 128] on textarea "Cover letter template:" at bounding box center [354, 151] width 278 height 158
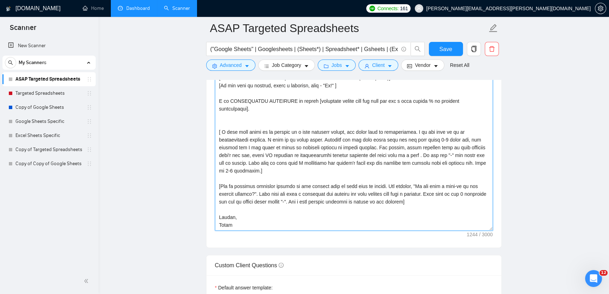
type textarea "[Write a personal greeting using the client's name or company name (if provided…"
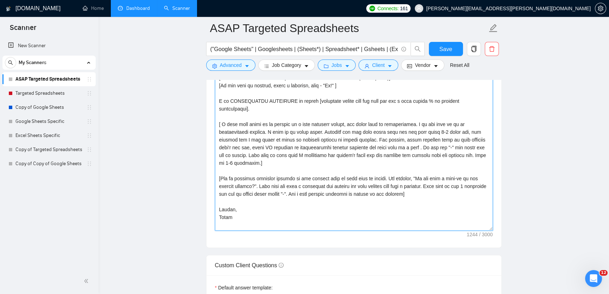
scroll to position [0, 0]
drag, startPoint x: 289, startPoint y: 104, endPoint x: 226, endPoint y: 101, distance: 62.7
click at [226, 101] on textarea "Cover letter template:" at bounding box center [354, 151] width 278 height 158
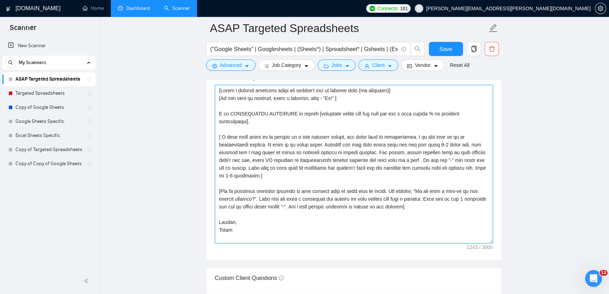
scroll to position [765, 0]
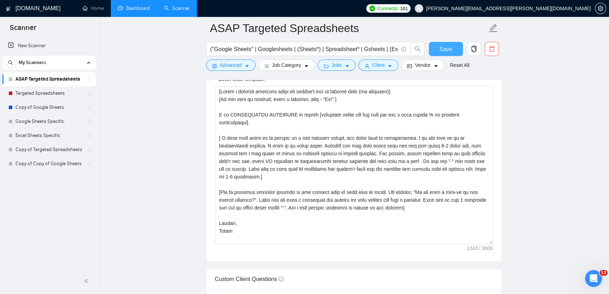
click at [450, 47] on span "Save" at bounding box center [445, 49] width 13 height 9
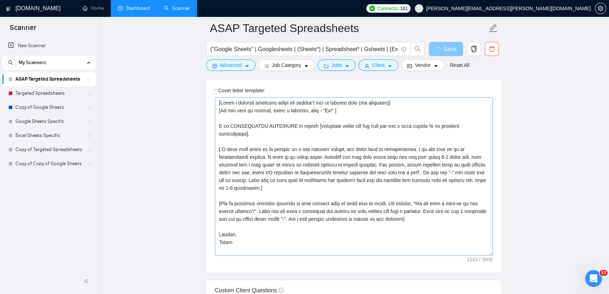
scroll to position [752, 0]
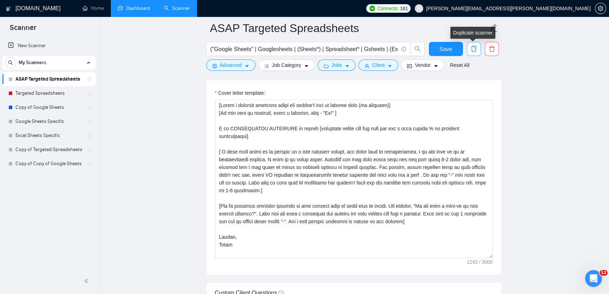
click at [473, 53] on button "button" at bounding box center [474, 49] width 14 height 14
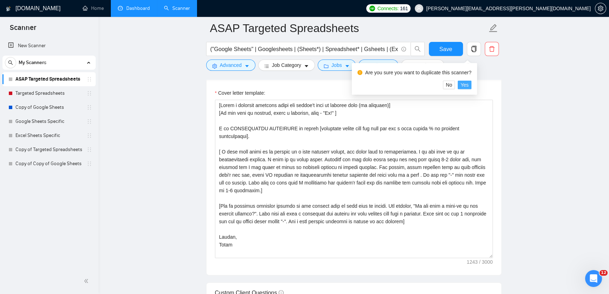
click at [468, 88] on span "Yes" at bounding box center [464, 85] width 8 height 8
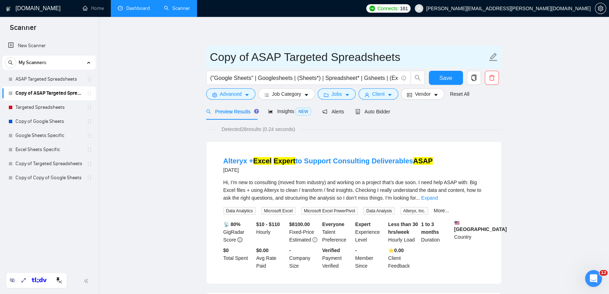
drag, startPoint x: 253, startPoint y: 60, endPoint x: 201, endPoint y: 65, distance: 51.6
drag, startPoint x: 238, startPoint y: 59, endPoint x: 207, endPoint y: 57, distance: 30.7
click at [207, 57] on span "ASAP Targeted Spreadsheets" at bounding box center [353, 57] width 295 height 22
type input "Fast / quick Targeted Spreadsheets"
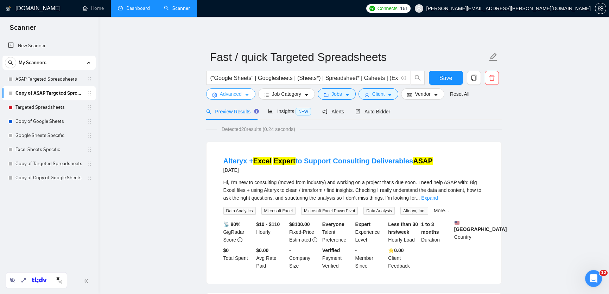
click at [238, 95] on span "Advanced" at bounding box center [231, 94] width 22 height 8
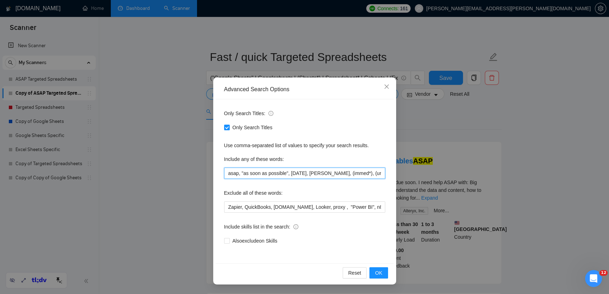
click at [245, 174] on input "asap, "as soon as possible", [DATE], [PERSON_NAME], (immed*), (urgent*)" at bounding box center [304, 172] width 161 height 11
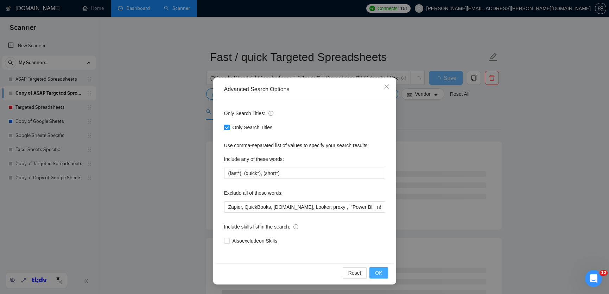
click at [379, 272] on span "OK" at bounding box center [378, 273] width 7 height 8
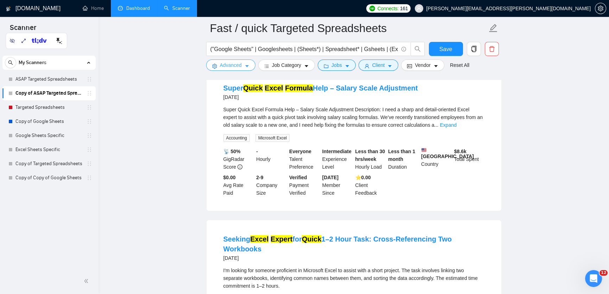
scroll to position [239, 0]
click at [456, 127] on link "Expand" at bounding box center [447, 125] width 17 height 6
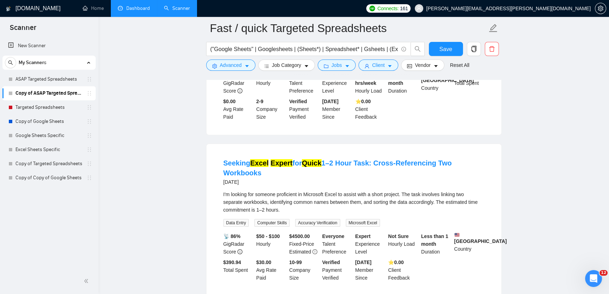
scroll to position [383, 0]
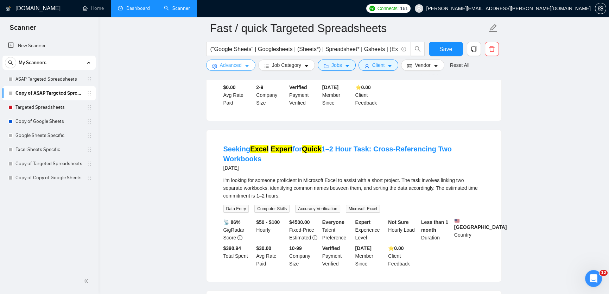
click at [223, 66] on span "Advanced" at bounding box center [231, 65] width 22 height 8
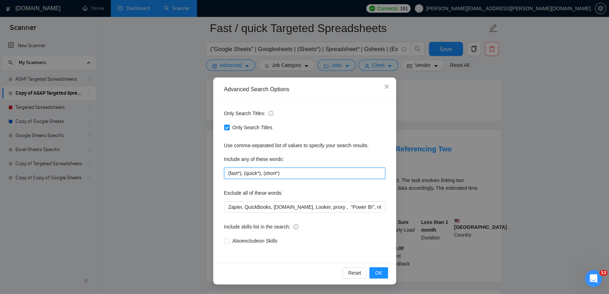
click at [293, 174] on input "(fast*), (quick*), (short*)" at bounding box center [304, 172] width 161 height 11
click at [382, 274] on button "OK" at bounding box center [378, 272] width 18 height 11
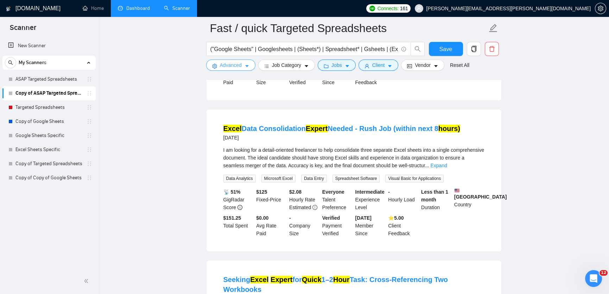
scroll to position [367, 0]
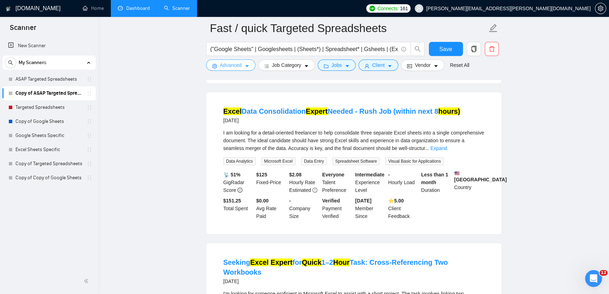
click at [245, 65] on icon "caret-down" at bounding box center [246, 66] width 5 height 5
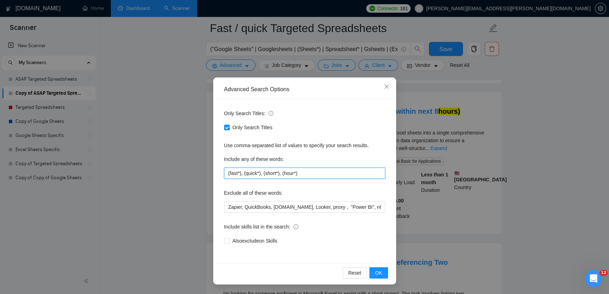
click at [330, 175] on input "(fast*), (quick*), (short*), (hour*)" at bounding box center [304, 172] width 161 height 11
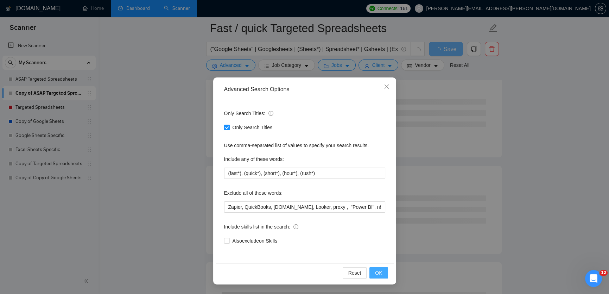
click at [378, 275] on span "OK" at bounding box center [378, 273] width 7 height 8
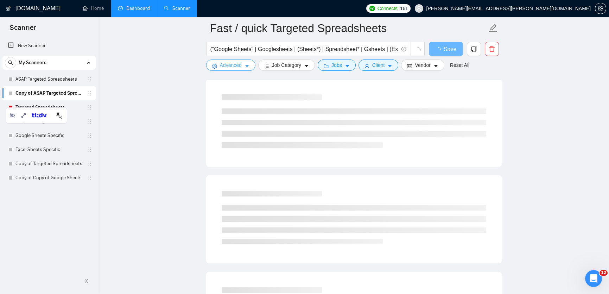
scroll to position [73, 0]
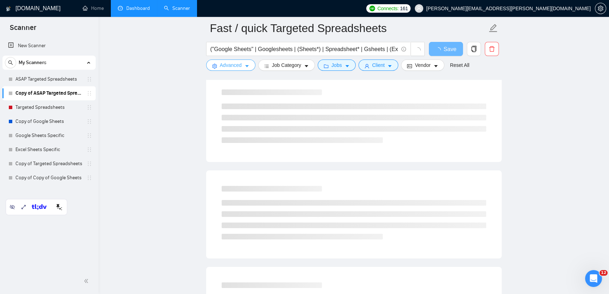
click at [218, 66] on button "Advanced" at bounding box center [230, 64] width 49 height 11
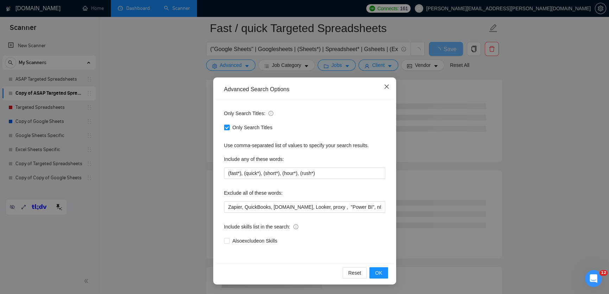
click at [389, 84] on span "Close" at bounding box center [386, 86] width 19 height 19
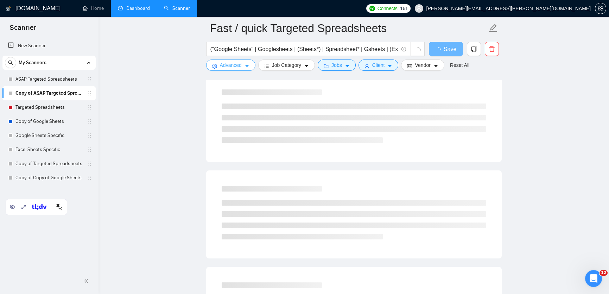
scroll to position [0, 0]
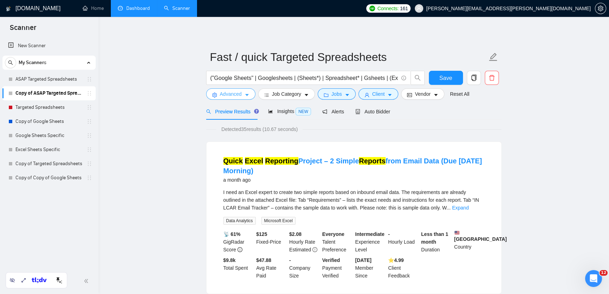
click at [239, 92] on span "Advanced" at bounding box center [231, 94] width 22 height 8
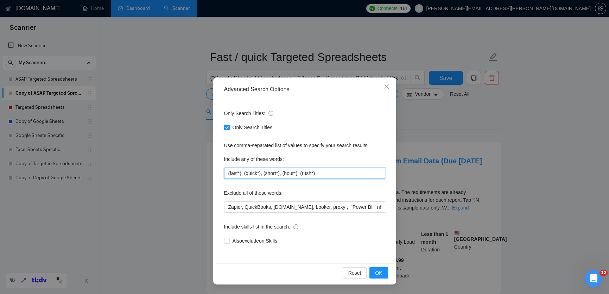
click at [335, 176] on input "(fast*), (quick*), (short*), (hour*), (rush*)" at bounding box center [304, 172] width 161 height 11
click at [379, 272] on span "OK" at bounding box center [378, 273] width 7 height 8
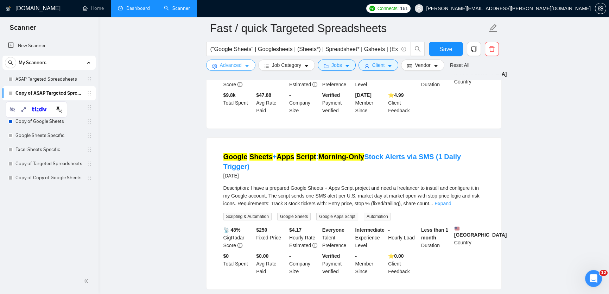
scroll to position [173, 0]
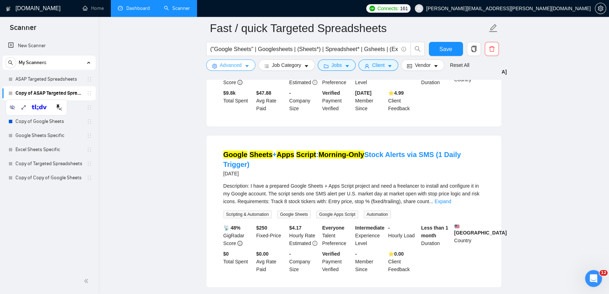
click at [225, 66] on span "Advanced" at bounding box center [231, 65] width 22 height 8
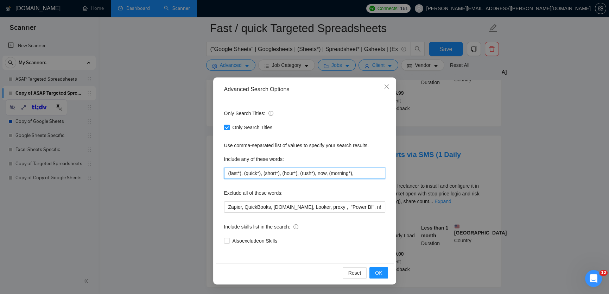
click at [366, 176] on input "(fast*), (quick*), (short*), (hour*), (rush*), now, (morning*)," at bounding box center [304, 172] width 161 height 11
click at [363, 175] on input "(fast*), (quick*), (short*), (hour*), (rush*), now, (morning*), day*)" at bounding box center [304, 172] width 161 height 11
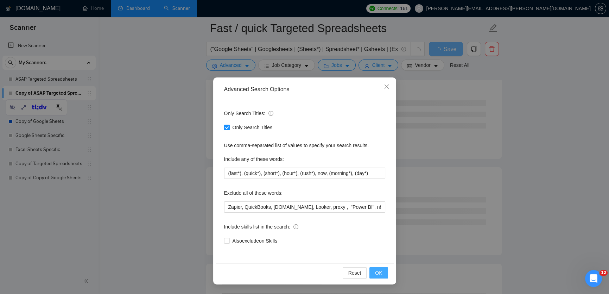
click at [382, 276] on button "OK" at bounding box center [378, 272] width 18 height 11
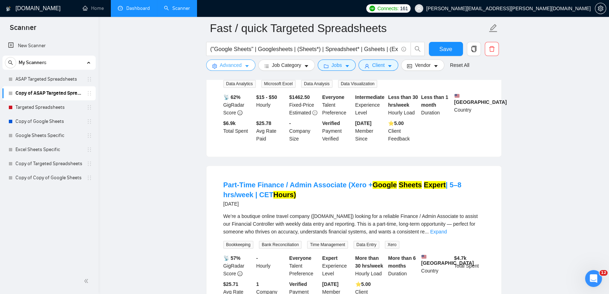
scroll to position [910, 0]
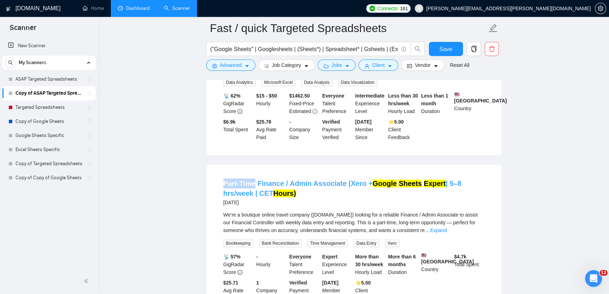
drag, startPoint x: 217, startPoint y: 209, endPoint x: 255, endPoint y: 207, distance: 38.4
click at [255, 207] on li "Part-Time Finance / Admin Associate (Xero + Google Sheets Expert | 5–8 hrs/week…" at bounding box center [354, 240] width 278 height 135
copy link "Part-Time"
click at [229, 67] on span "Advanced" at bounding box center [231, 65] width 22 height 8
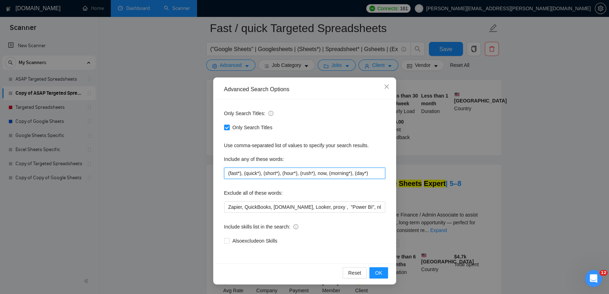
click at [381, 174] on input "(fast*), (quick*), (short*), (hour*), (rush*), now, (morning*), (day*)" at bounding box center [304, 172] width 161 height 11
paste input "Part-Time"
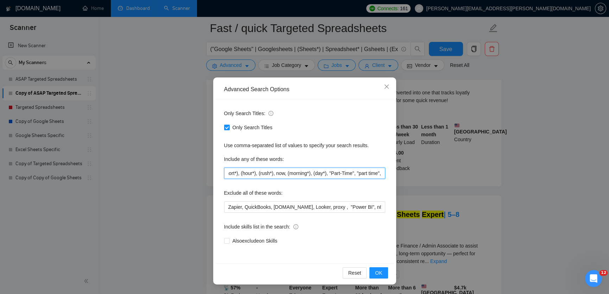
scroll to position [0, 54]
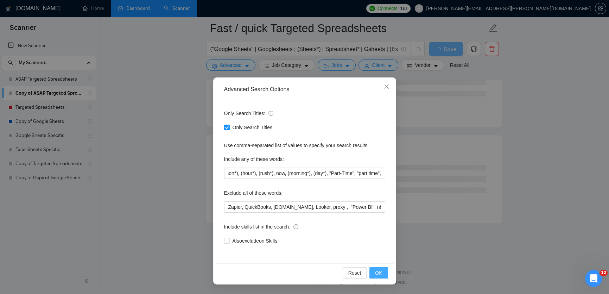
click at [379, 274] on span "OK" at bounding box center [378, 273] width 7 height 8
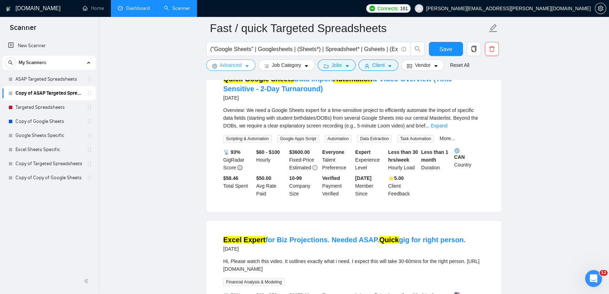
scroll to position [1182, 0]
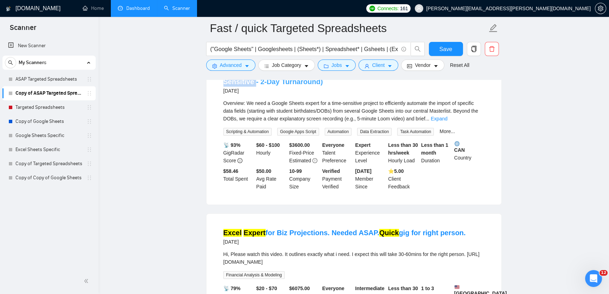
drag, startPoint x: 488, startPoint y: 99, endPoint x: 432, endPoint y: 98, distance: 55.9
click at [432, 98] on li "Quick Google Sheets Data Import Automation & Video Overview (Time-Sensitive - 2…" at bounding box center [354, 128] width 278 height 135
copy link "Time-Sensitive"
click at [231, 65] on span "Advanced" at bounding box center [231, 65] width 22 height 8
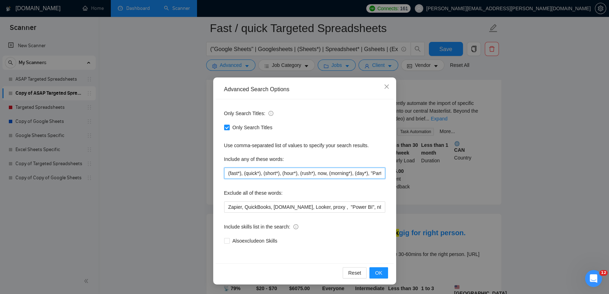
click at [381, 176] on input "(fast*), (quick*), (short*), (hour*), (rush*), now, (morning*), (day*), "Part-T…" at bounding box center [304, 172] width 161 height 11
drag, startPoint x: 367, startPoint y: 174, endPoint x: 404, endPoint y: 174, distance: 36.9
click at [404, 174] on div "Advanced Search Options Only Search Titles: Only Search Titles Use comma-separa…" at bounding box center [304, 147] width 609 height 294
click at [381, 174] on input "(fast*), (quick*), (short*), (hour*), (rush*), now, (morning*), (day*), "Part-T…" at bounding box center [304, 172] width 161 height 11
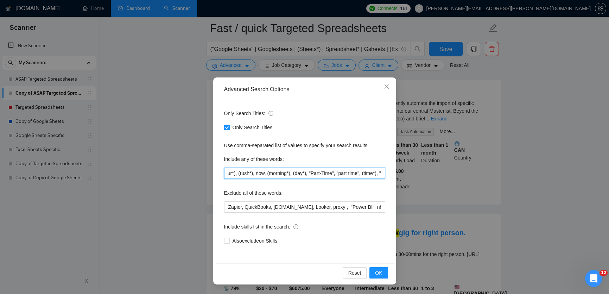
paste input "Time-Sensitive"
click at [379, 274] on span "OK" at bounding box center [378, 273] width 7 height 8
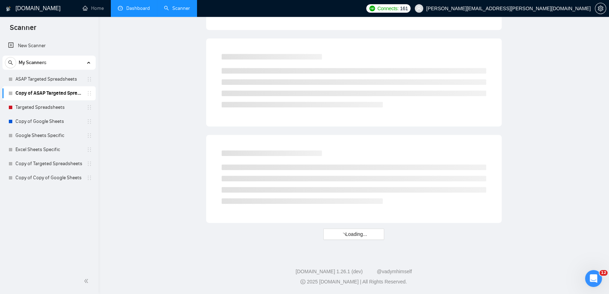
scroll to position [0, 0]
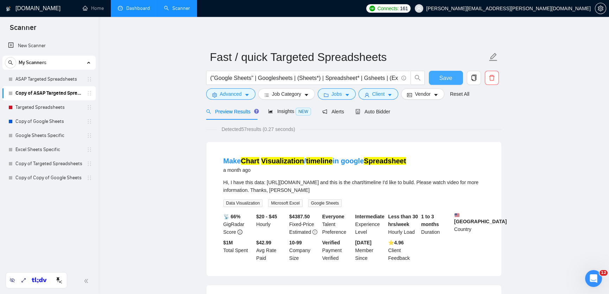
click at [438, 76] on button "Save" at bounding box center [446, 78] width 34 height 14
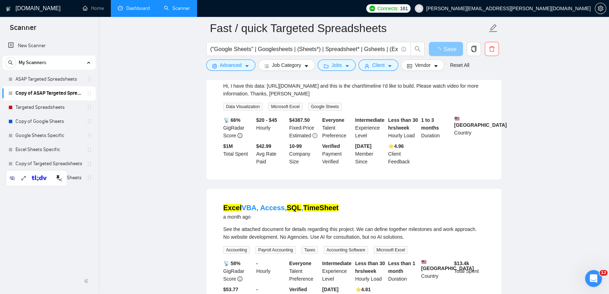
scroll to position [86, 0]
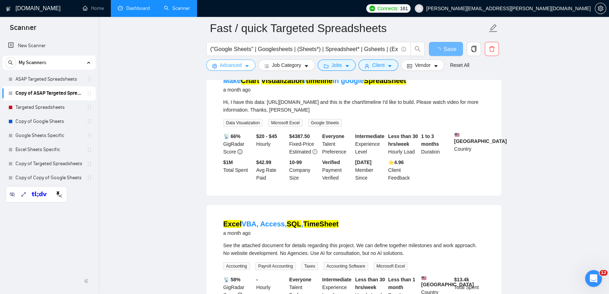
click at [233, 65] on span "Advanced" at bounding box center [231, 65] width 22 height 8
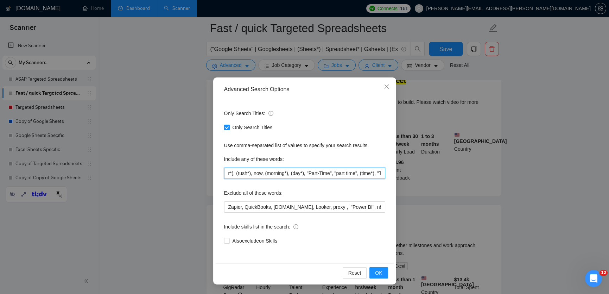
scroll to position [0, 112]
drag, startPoint x: 366, startPoint y: 174, endPoint x: 396, endPoint y: 176, distance: 29.9
click at [396, 176] on div "Advanced Search Options Only Search Titles: Only Search Titles Use comma-separa…" at bounding box center [304, 147] width 609 height 294
click at [347, 169] on input "(fast*), (quick*), (short*), (hour*), (rush*), now, (morning*), (day*), "Part-T…" at bounding box center [304, 172] width 161 height 11
click at [338, 173] on input "(fast*), (quick*), (short*), (hour*), (rush*), now, (morning*), (day*), "Part-T…" at bounding box center [304, 172] width 161 height 11
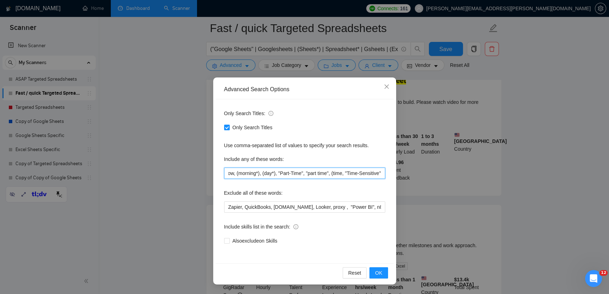
scroll to position [0, 109]
click at [329, 173] on input "(fast*), (quick*), (short*), (hour*), (rush*), now, (morning*), (day*), "Part-T…" at bounding box center [304, 172] width 161 height 11
type input "(fast*), (quick*), (short*), (hour*), (rush*), now, (morning*), (day*), "Part-T…"
click at [380, 274] on span "OK" at bounding box center [378, 273] width 7 height 8
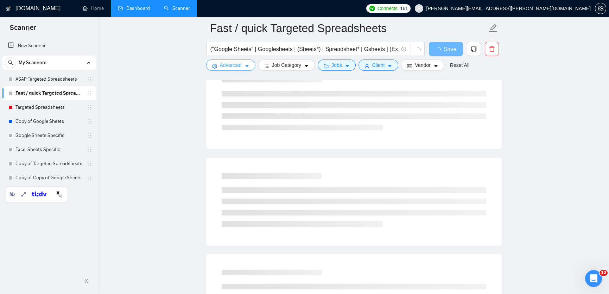
scroll to position [0, 0]
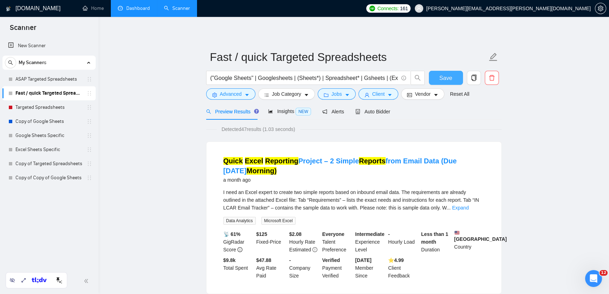
click at [444, 73] on button "Save" at bounding box center [446, 78] width 34 height 14
click at [375, 111] on span "Auto Bidder" at bounding box center [372, 112] width 35 height 6
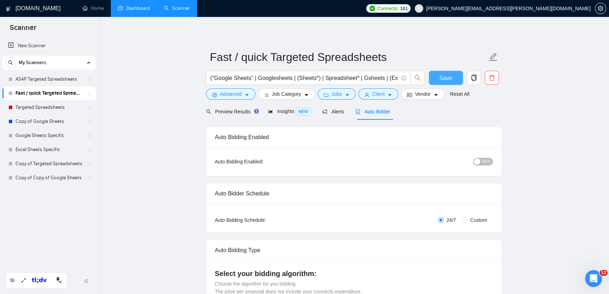
click at [449, 76] on span "Save" at bounding box center [445, 77] width 13 height 9
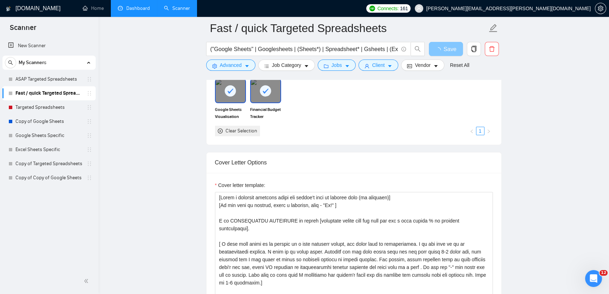
scroll to position [704, 0]
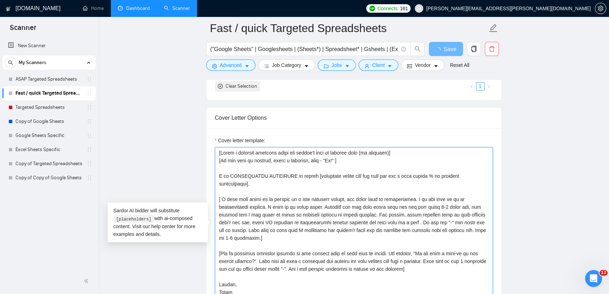
click at [258, 186] on textarea "Cover letter template:" at bounding box center [354, 226] width 278 height 158
drag, startPoint x: 309, startPoint y: 176, endPoint x: 296, endPoint y: 177, distance: 13.0
click at [296, 177] on textarea "Cover letter template:" at bounding box center [354, 226] width 278 height 158
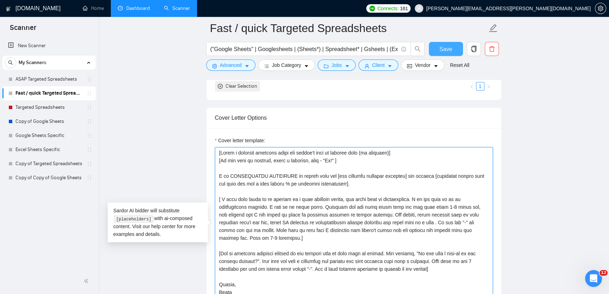
type textarea "[Write a personal greeting using the client's name or company name (if provided…"
click at [444, 48] on span "Save" at bounding box center [445, 49] width 13 height 9
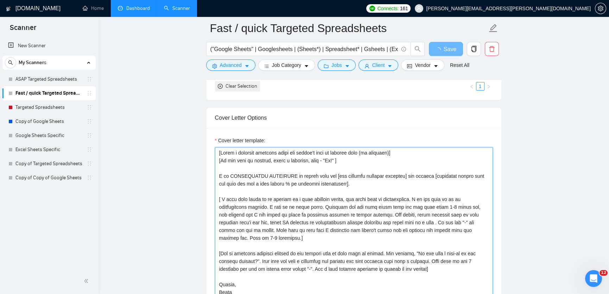
click at [393, 159] on textarea "Cover letter template:" at bounding box center [354, 226] width 278 height 158
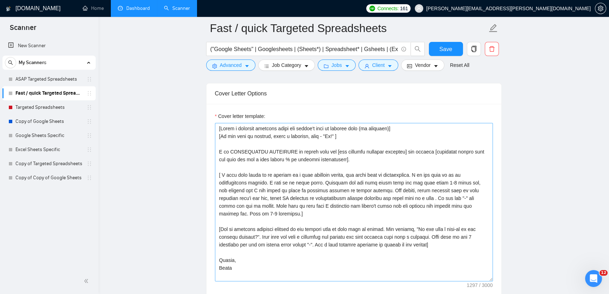
scroll to position [746, 0]
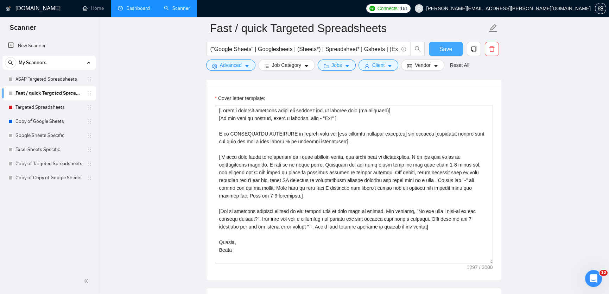
click at [446, 54] on button "Save" at bounding box center [446, 49] width 34 height 14
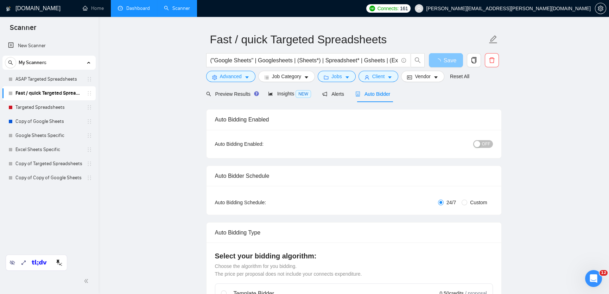
scroll to position [0, 0]
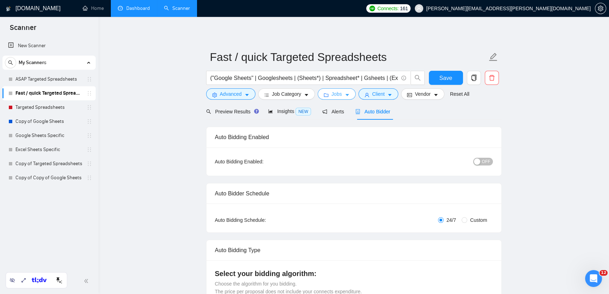
click at [336, 95] on span "Jobs" at bounding box center [336, 94] width 11 height 8
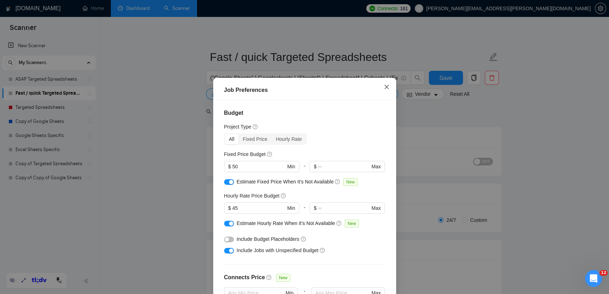
click at [386, 87] on icon "close" at bounding box center [386, 87] width 4 height 4
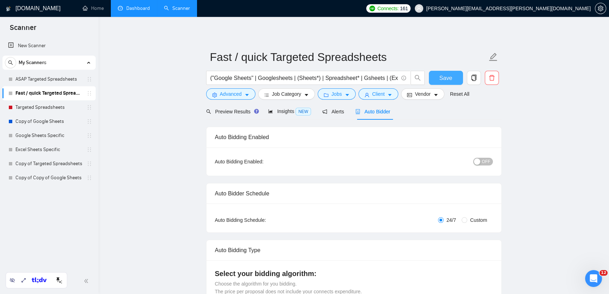
click at [452, 75] on button "Save" at bounding box center [446, 78] width 34 height 14
click at [451, 76] on span "Save" at bounding box center [445, 77] width 13 height 9
click at [130, 10] on link "Dashboard" at bounding box center [134, 8] width 32 height 6
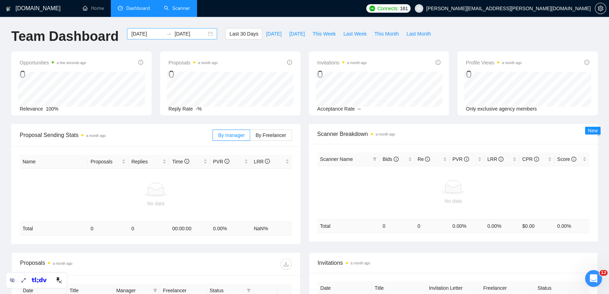
click at [205, 33] on div "[DATE] [DATE]" at bounding box center [172, 33] width 90 height 11
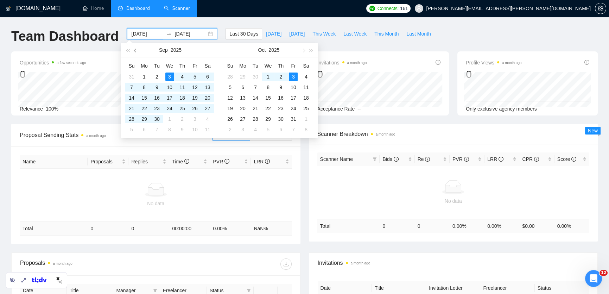
click at [135, 53] on button "button" at bounding box center [135, 50] width 8 height 14
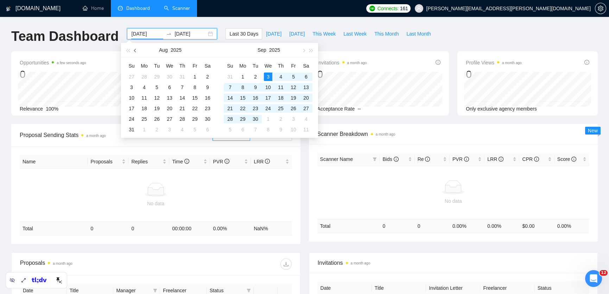
click at [135, 53] on button "button" at bounding box center [135, 50] width 8 height 14
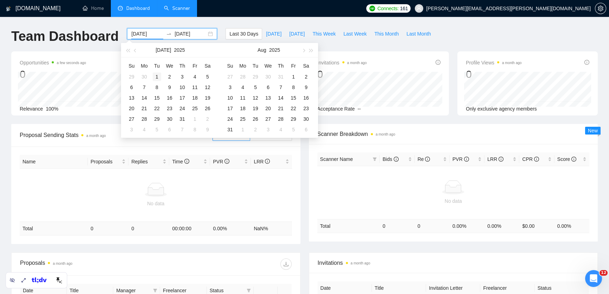
type input "[DATE]"
click at [155, 74] on div "1" at bounding box center [157, 76] width 8 height 8
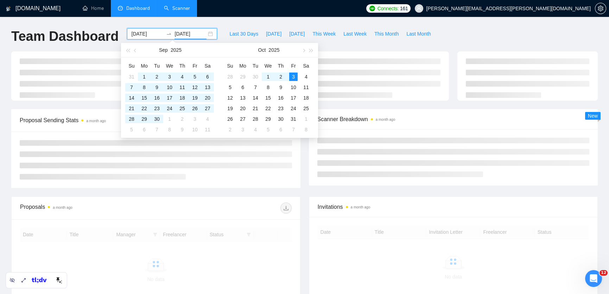
click at [363, 47] on div "Last 30 Days [DATE] [DATE] This Week Last Week This Month Last Month" at bounding box center [329, 39] width 217 height 23
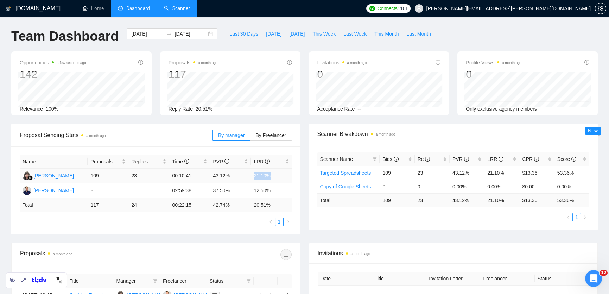
drag, startPoint x: 274, startPoint y: 177, endPoint x: 251, endPoint y: 176, distance: 23.2
click at [251, 176] on td "21.10%" at bounding box center [271, 175] width 41 height 15
drag, startPoint x: 238, startPoint y: 178, endPoint x: 210, endPoint y: 175, distance: 28.3
click at [210, 175] on td "43.12%" at bounding box center [230, 175] width 41 height 15
click at [175, 9] on link "Scanner" at bounding box center [177, 8] width 26 height 6
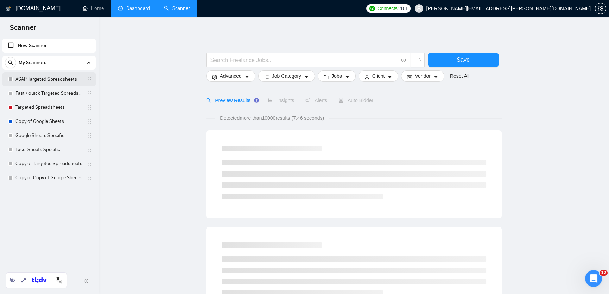
click at [46, 83] on link "ASAP Targeted Spreadsheets" at bounding box center [48, 79] width 67 height 14
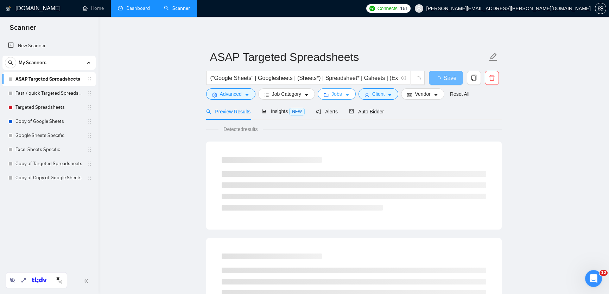
click at [352, 91] on button "Jobs" at bounding box center [336, 93] width 38 height 11
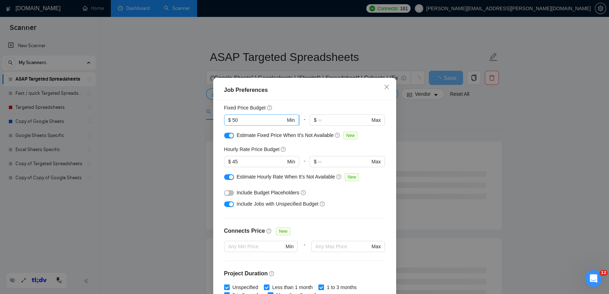
scroll to position [48, 0]
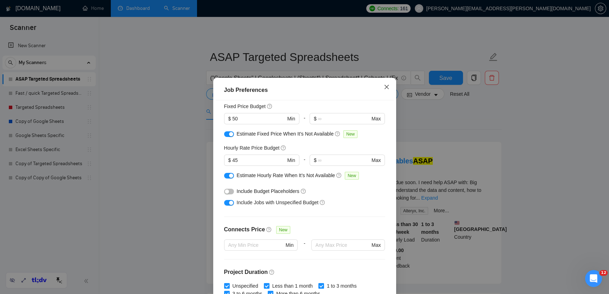
click at [390, 83] on span "Close" at bounding box center [386, 87] width 19 height 19
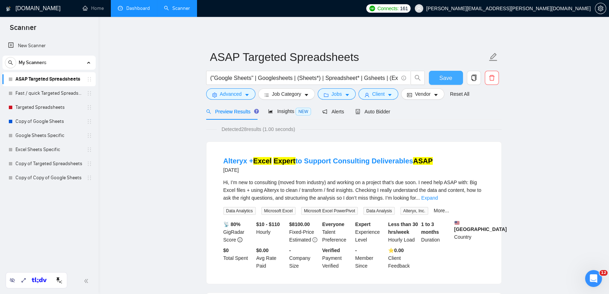
click at [438, 76] on button "Save" at bounding box center [446, 78] width 34 height 14
click at [600, 9] on icon "setting" at bounding box center [599, 9] width 5 height 6
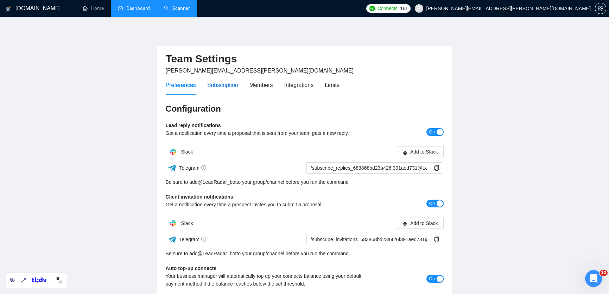
click at [225, 86] on div "Subscription" at bounding box center [222, 85] width 31 height 9
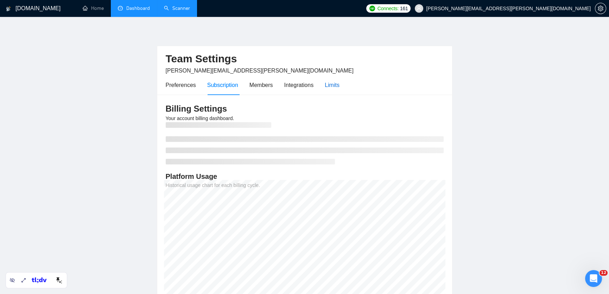
click at [337, 83] on div "Limits" at bounding box center [331, 85] width 15 height 9
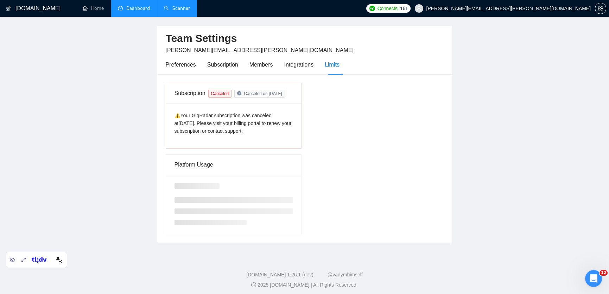
scroll to position [22, 0]
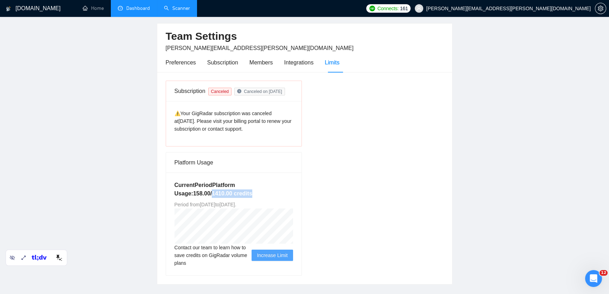
drag, startPoint x: 265, startPoint y: 191, endPoint x: 215, endPoint y: 192, distance: 49.2
click at [215, 192] on h5 "Current Period Platform Usage: 158.00 / 1410.00 credits" at bounding box center [233, 189] width 118 height 17
click at [235, 200] on div "Current Period Platform Usage: 158.00 / 1410.00 credits Period from [DATE] to […" at bounding box center [233, 223] width 135 height 103
drag, startPoint x: 262, startPoint y: 193, endPoint x: 213, endPoint y: 194, distance: 48.9
click at [213, 194] on h5 "Current Period Platform Usage: 158.00 / 1410.00 credits" at bounding box center [233, 189] width 118 height 17
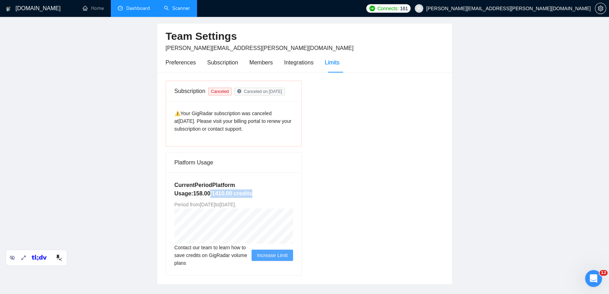
click at [141, 11] on link "Dashboard" at bounding box center [134, 8] width 32 height 6
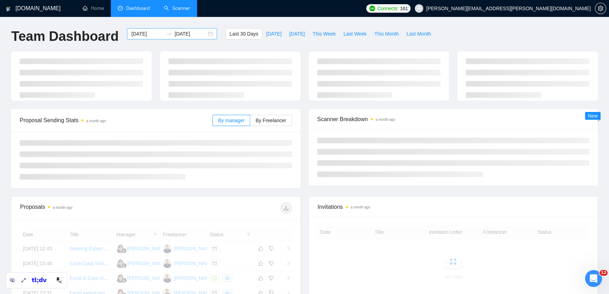
click at [205, 34] on div "[DATE] [DATE]" at bounding box center [172, 33] width 90 height 11
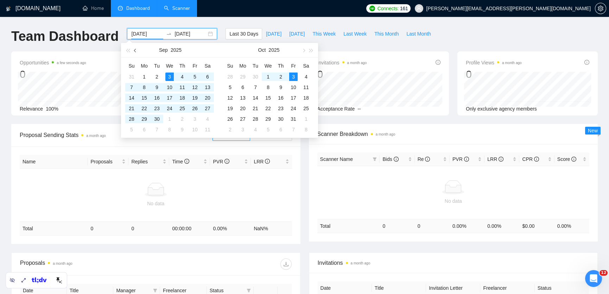
click at [136, 50] on span "button" at bounding box center [136, 51] width 4 height 4
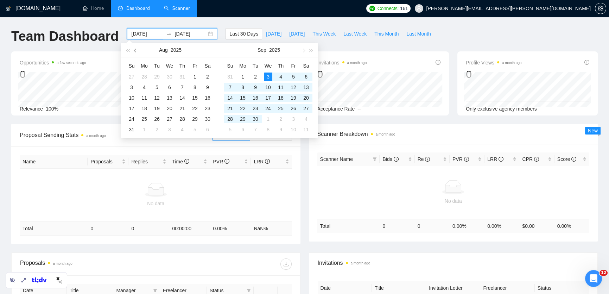
click at [136, 50] on span "button" at bounding box center [136, 51] width 4 height 4
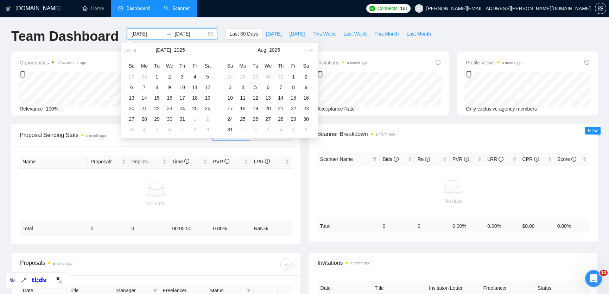
click at [136, 50] on span "button" at bounding box center [136, 51] width 4 height 4
type input "[DATE]"
click at [128, 77] on div "1" at bounding box center [131, 76] width 8 height 8
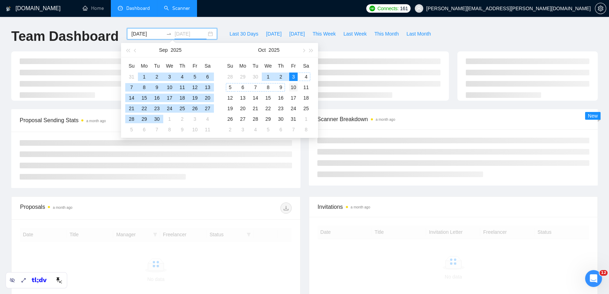
type input "[DATE]"
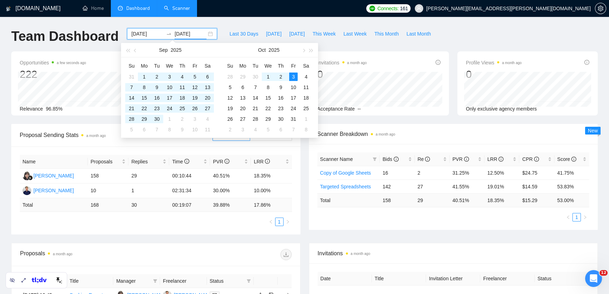
click at [398, 47] on div "Last 30 Days [DATE] [DATE] This Week Last Week This Month Last Month" at bounding box center [329, 39] width 217 height 23
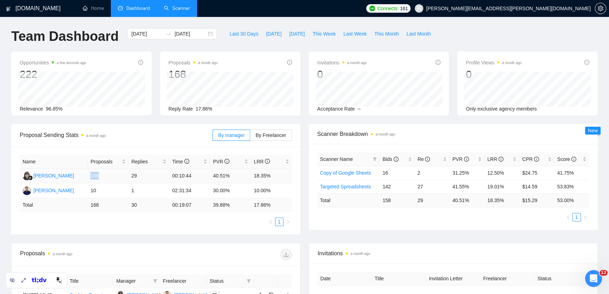
drag, startPoint x: 107, startPoint y: 178, endPoint x: 89, endPoint y: 175, distance: 17.7
click at [89, 175] on td "158" at bounding box center [108, 175] width 41 height 15
click at [177, 9] on link "Scanner" at bounding box center [177, 8] width 26 height 6
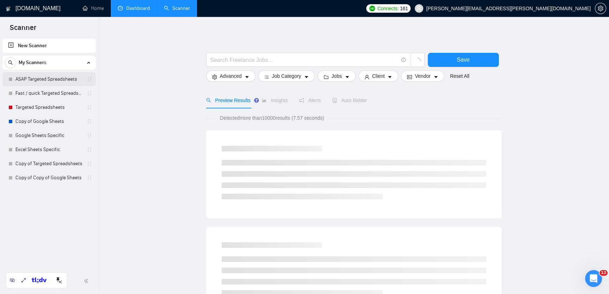
click at [62, 81] on link "ASAP Targeted Spreadsheets" at bounding box center [48, 79] width 67 height 14
